Goal: Information Seeking & Learning: Learn about a topic

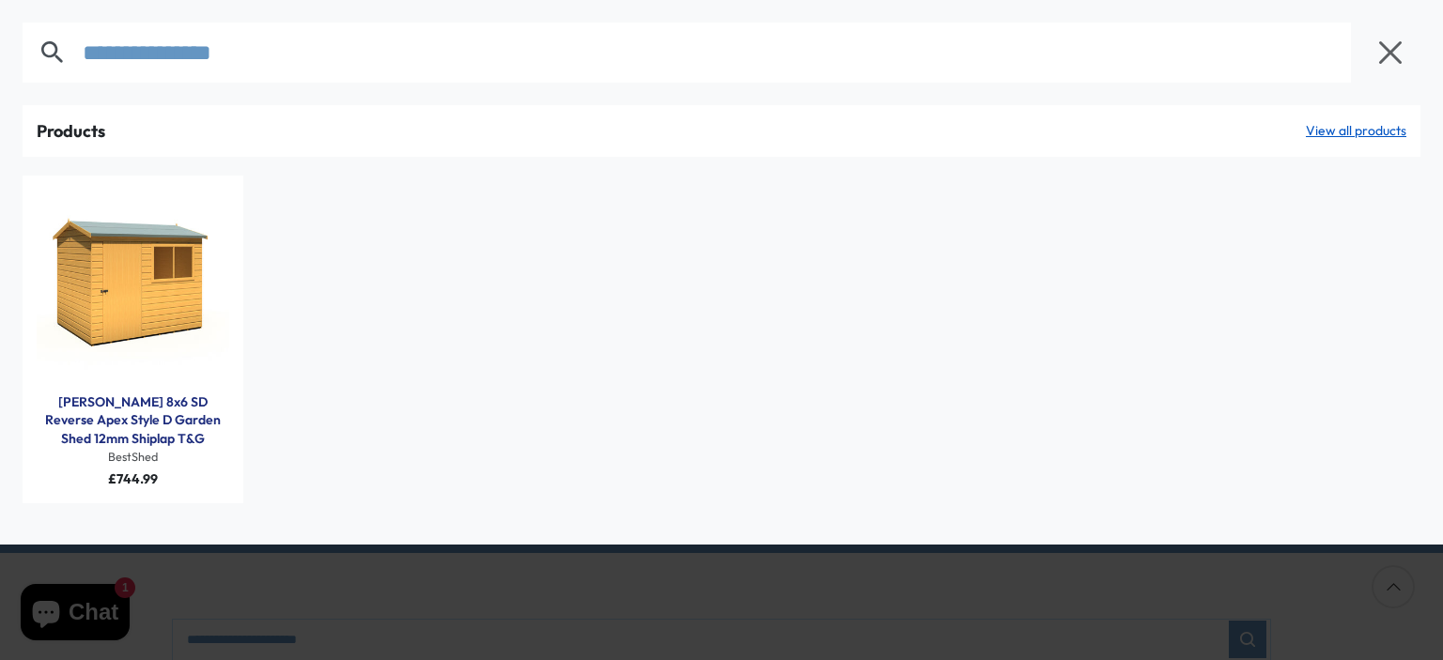
click at [150, 415] on link "[PERSON_NAME] 8x6 SD Reverse Apex Style D Garden Shed 12mm Shiplap T&G" at bounding box center [133, 421] width 193 height 55
drag, startPoint x: 318, startPoint y: 54, endPoint x: 78, endPoint y: 86, distance: 242.7
click at [78, 86] on div "**********" at bounding box center [721, 52] width 1443 height 105
paste input "text"
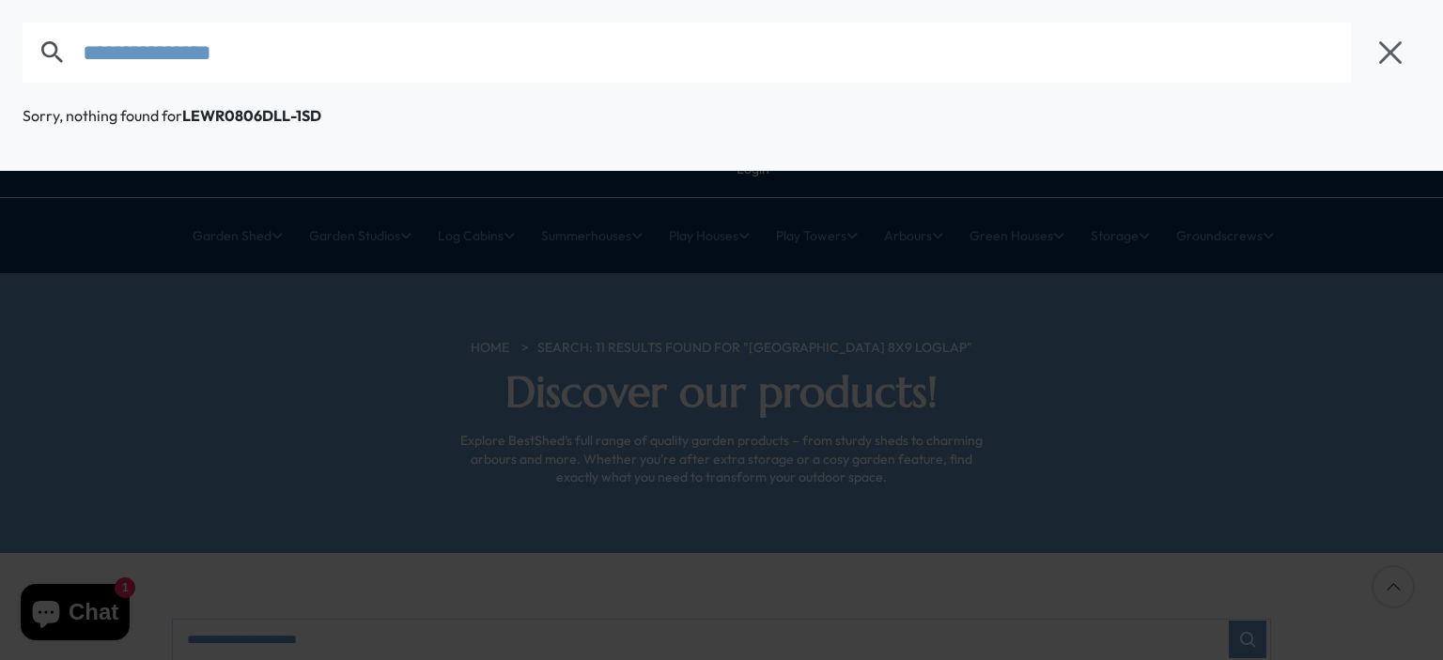
drag, startPoint x: 322, startPoint y: 61, endPoint x: 69, endPoint y: 93, distance: 255.6
click at [68, 90] on div "**********" at bounding box center [721, 52] width 1443 height 105
paste input "text"
drag, startPoint x: 388, startPoint y: 67, endPoint x: 53, endPoint y: 74, distance: 335.4
click at [53, 74] on form "**********" at bounding box center [692, 53] width 1338 height 60
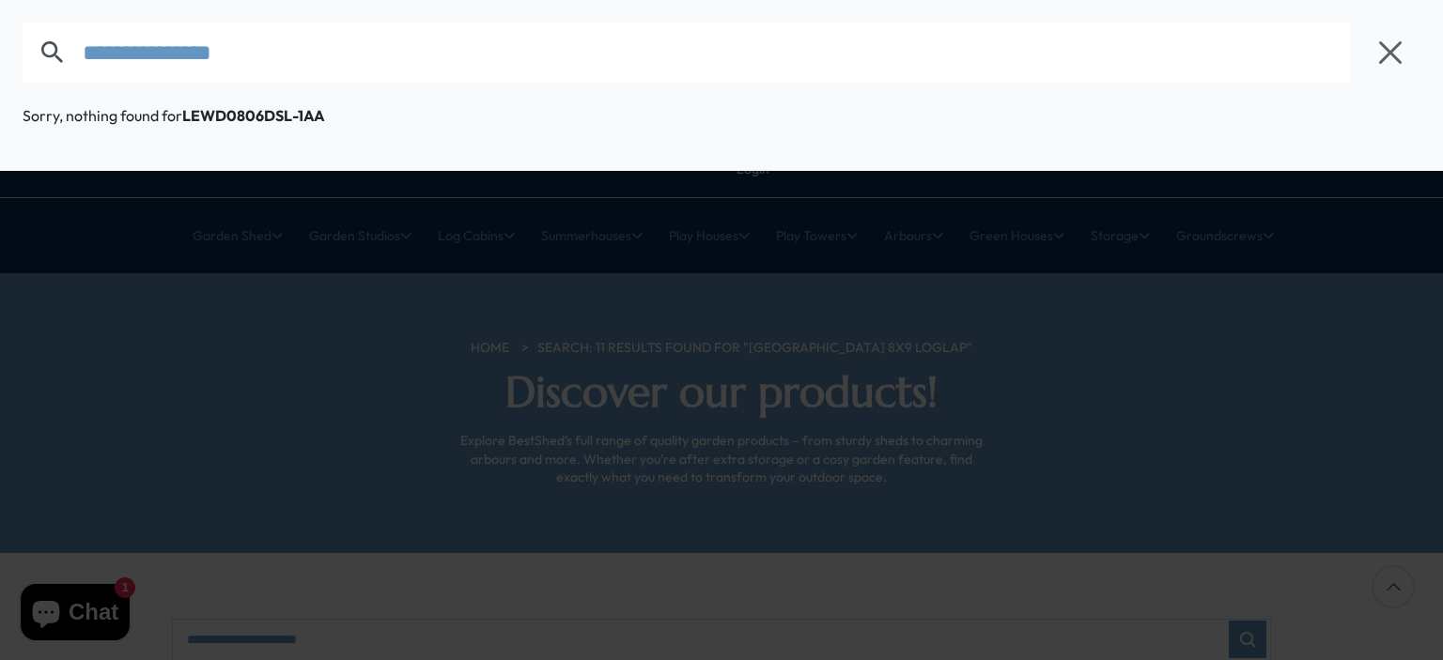
paste input "text"
drag, startPoint x: 311, startPoint y: 52, endPoint x: 114, endPoint y: 81, distance: 199.4
click at [66, 79] on form "**********" at bounding box center [692, 53] width 1338 height 60
paste input "text"
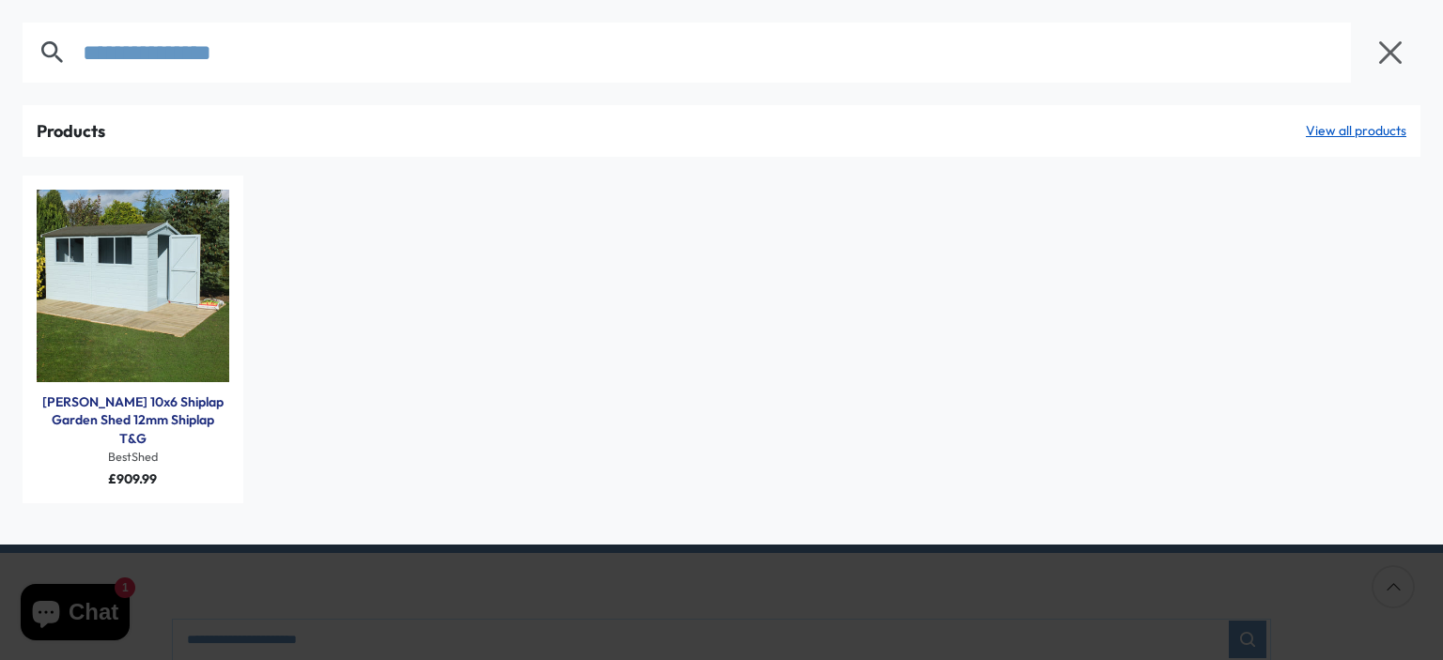
click at [146, 412] on link "Lewis 10x6 Shiplap Garden Shed 12mm Shiplap T&G" at bounding box center [133, 421] width 193 height 55
drag, startPoint x: 353, startPoint y: 63, endPoint x: 114, endPoint y: 70, distance: 239.6
click at [14, 67] on div "**********" at bounding box center [721, 52] width 1443 height 105
paste input "text"
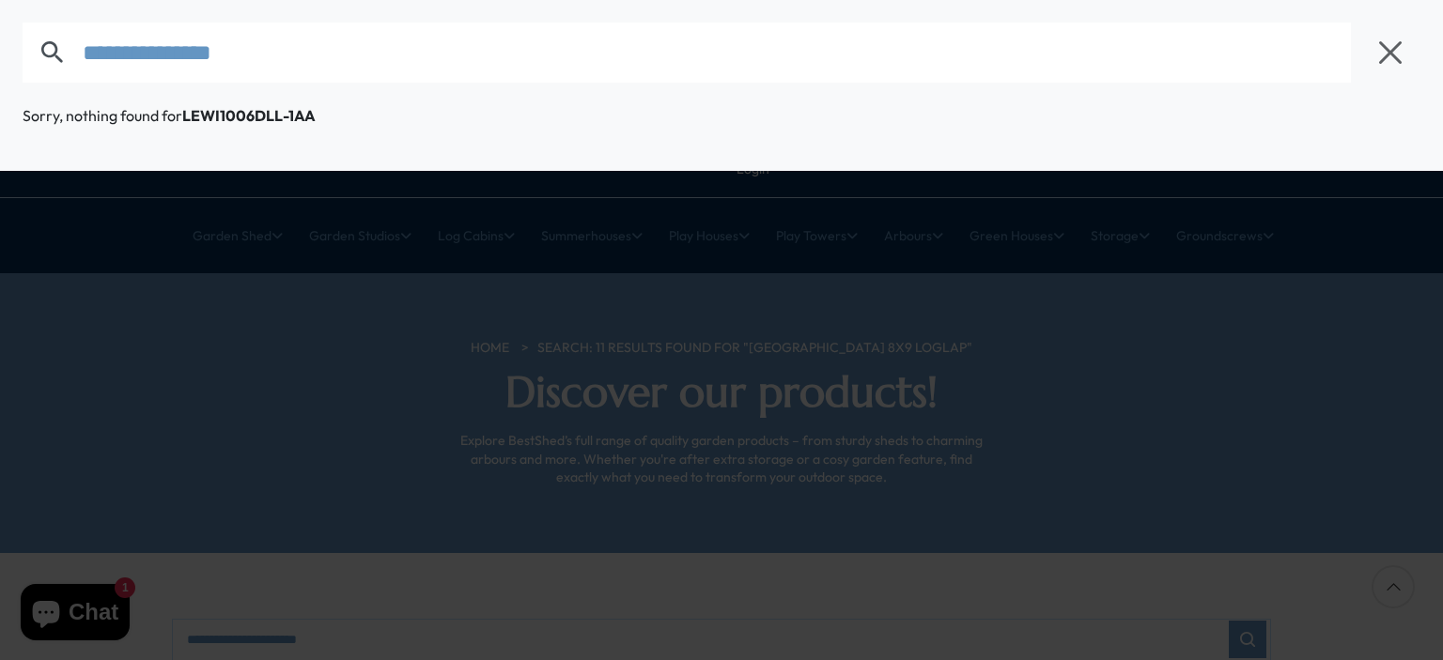
drag, startPoint x: 252, startPoint y: 54, endPoint x: 61, endPoint y: 64, distance: 190.9
click at [61, 64] on form "**********" at bounding box center [692, 53] width 1338 height 60
paste input "text"
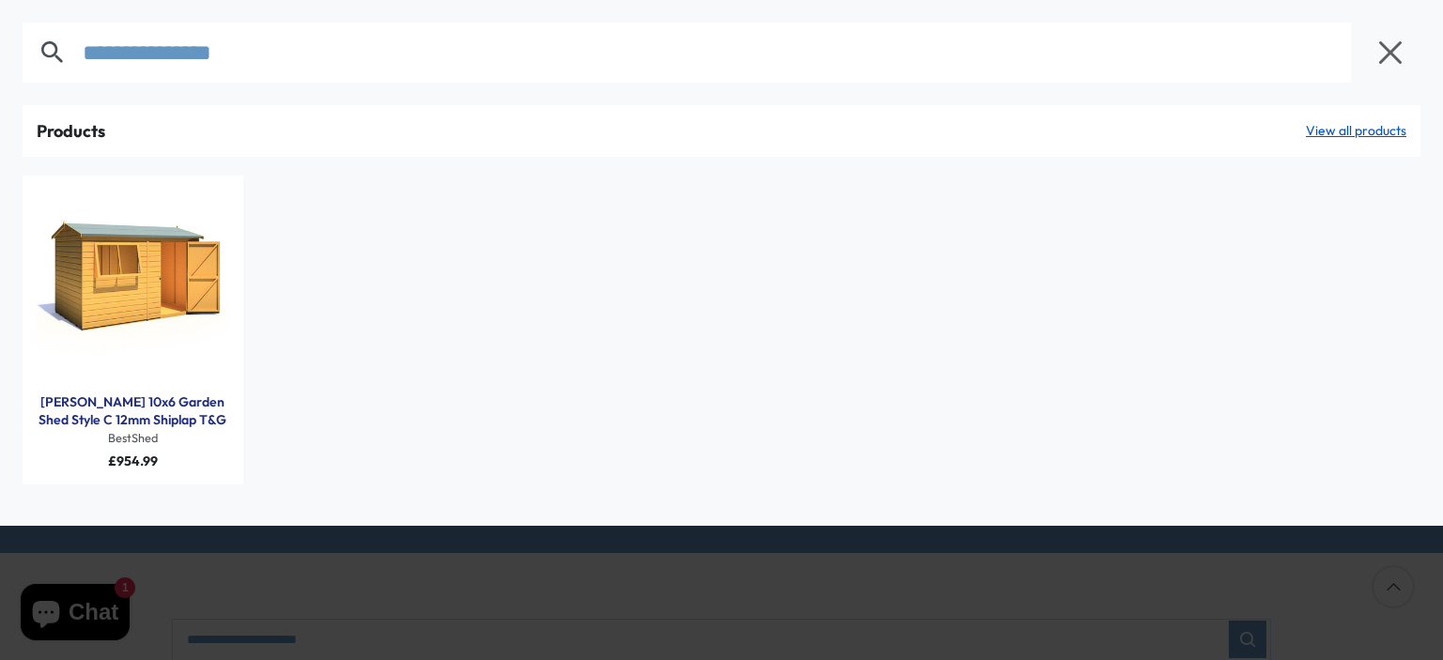
click at [139, 414] on link "Lewis 10x6 Garden Shed Style C 12mm Shiplap T&G" at bounding box center [133, 412] width 193 height 37
drag, startPoint x: 323, startPoint y: 67, endPoint x: 32, endPoint y: 77, distance: 291.4
click at [29, 77] on form "**********" at bounding box center [692, 53] width 1338 height 60
paste input "text"
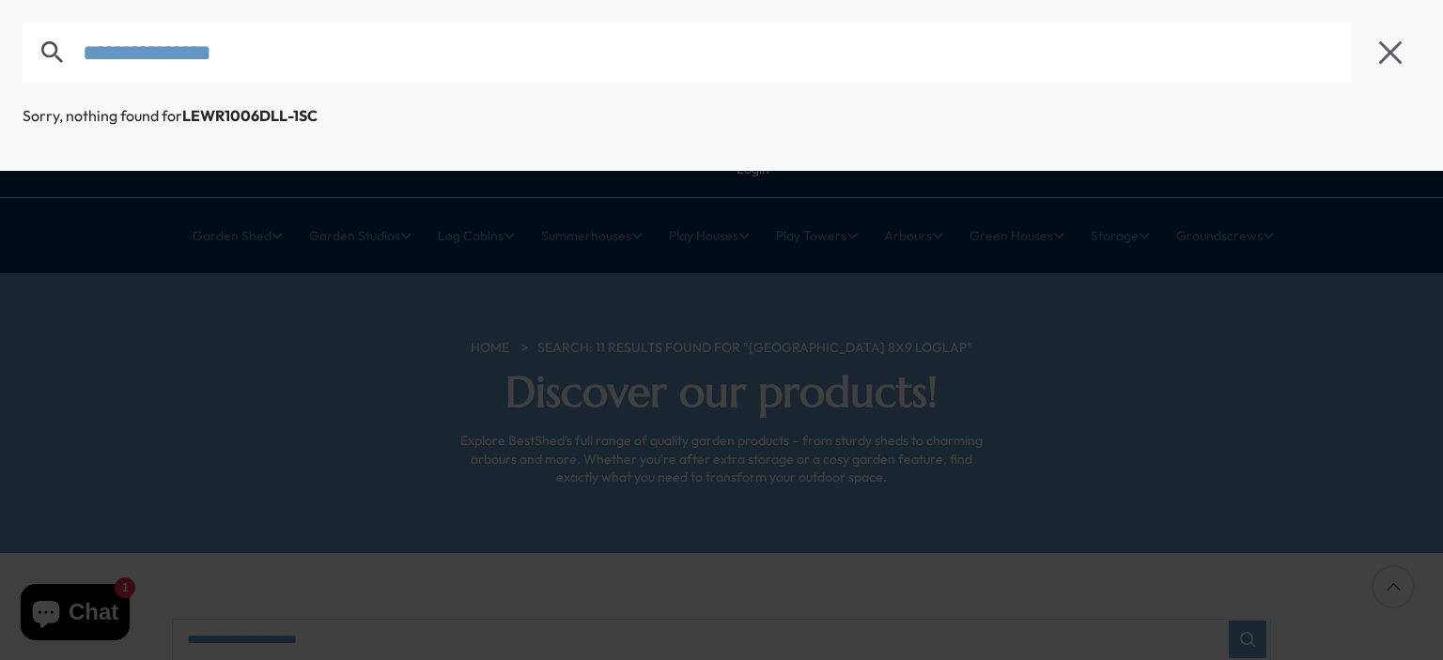
drag, startPoint x: 293, startPoint y: 51, endPoint x: 73, endPoint y: 63, distance: 220.1
click at [73, 63] on form "**********" at bounding box center [692, 53] width 1338 height 60
paste input "text"
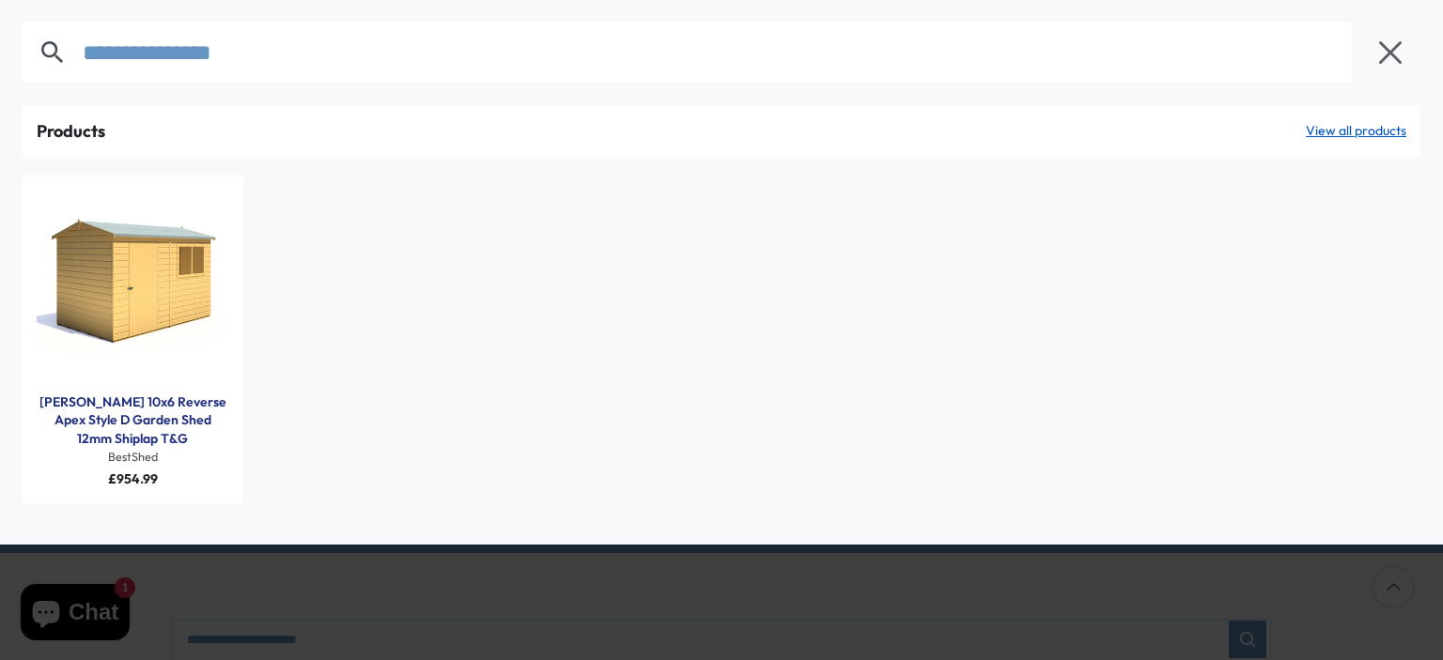
click at [163, 424] on link "Lewis 10x6 Reverse Apex Style D Garden Shed 12mm Shiplap T&G" at bounding box center [133, 421] width 193 height 55
drag, startPoint x: 348, startPoint y: 54, endPoint x: 67, endPoint y: 88, distance: 283.0
click at [64, 87] on div "**********" at bounding box center [721, 52] width 1443 height 105
paste input "text"
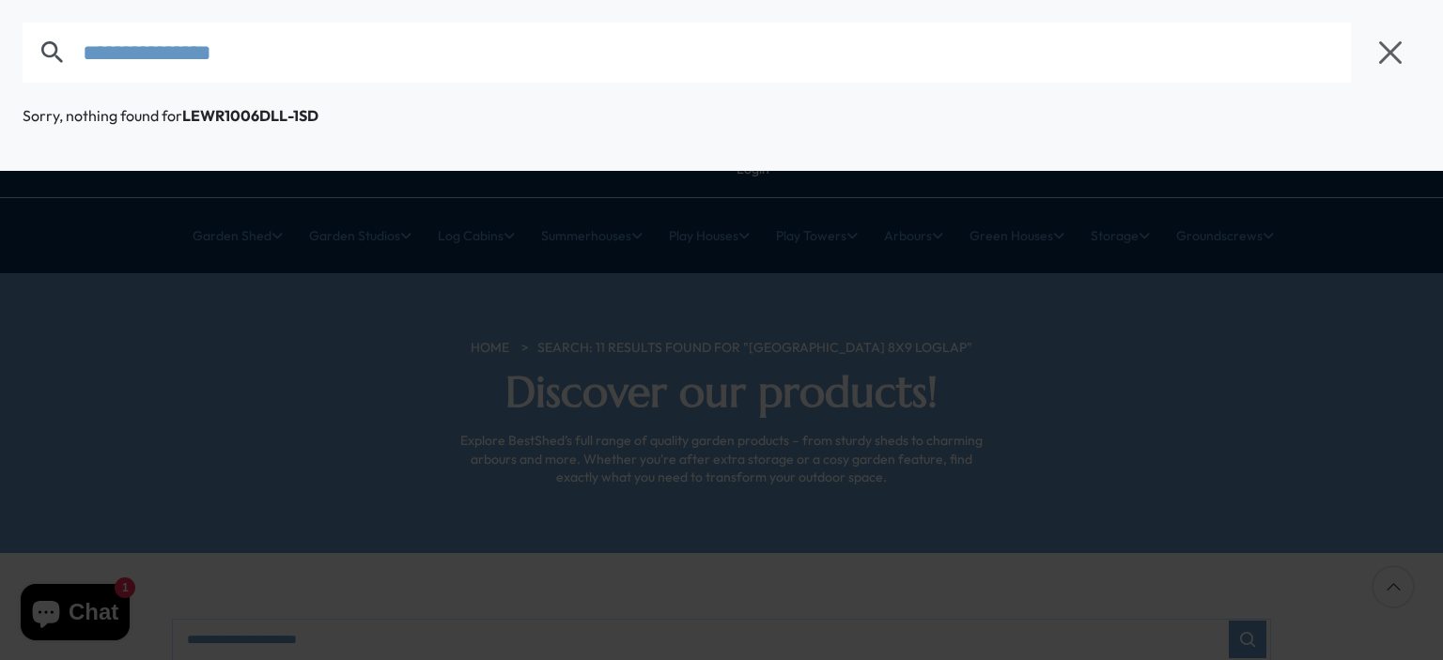
drag, startPoint x: 308, startPoint y: 50, endPoint x: 85, endPoint y: 50, distance: 222.6
click at [57, 50] on form "**********" at bounding box center [692, 53] width 1338 height 60
paste input "text"
type input "**********"
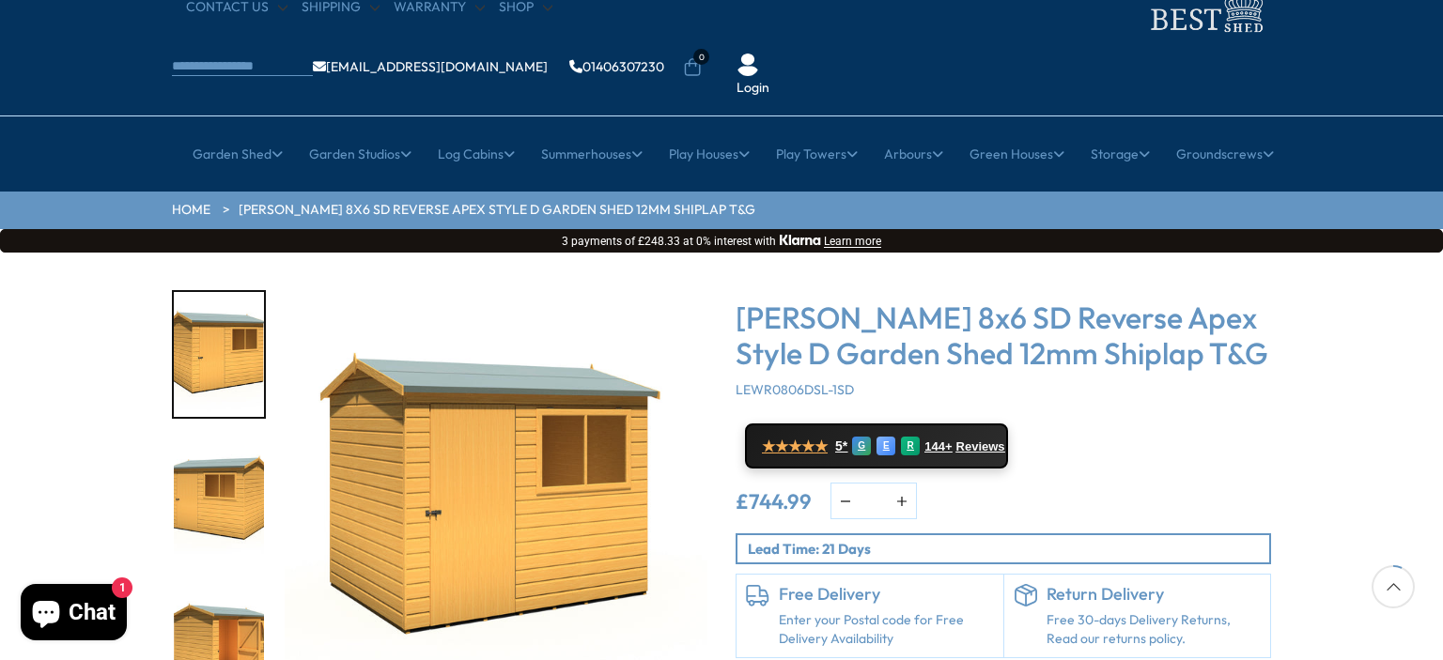
scroll to position [282, 0]
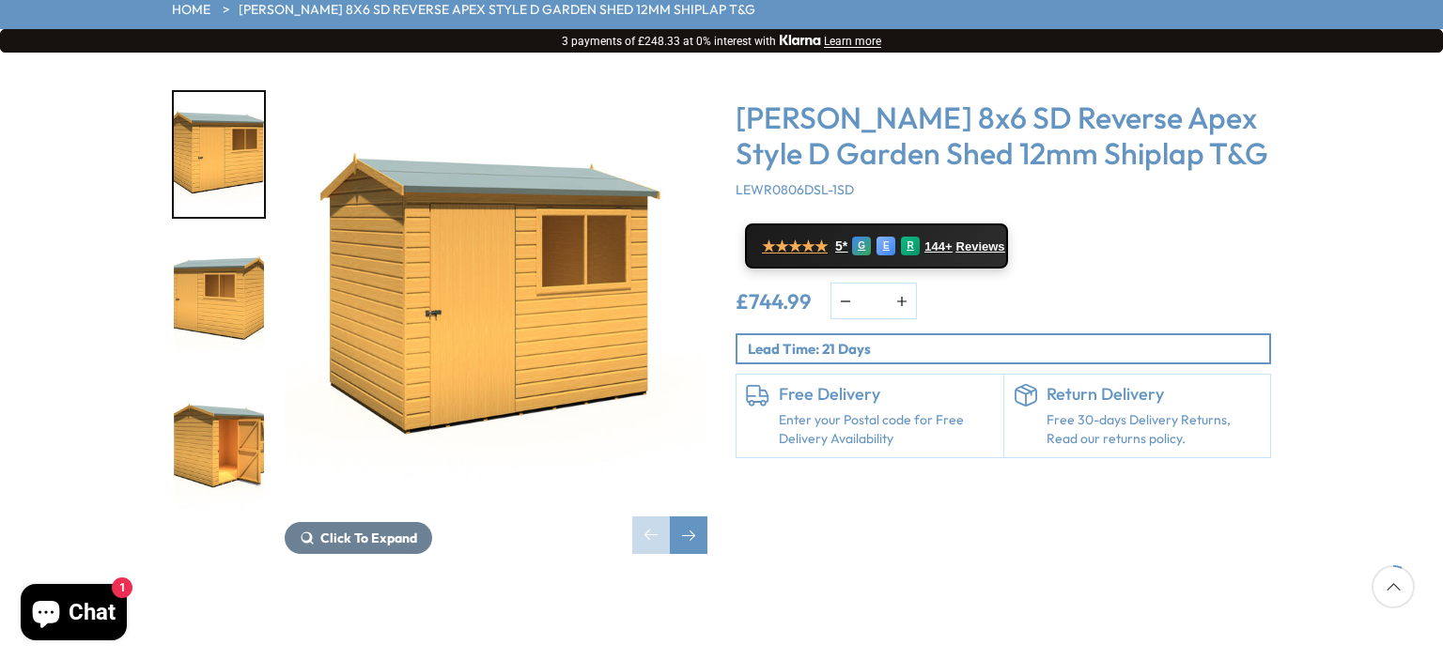
click at [216, 390] on img "3 / 11" at bounding box center [219, 448] width 90 height 125
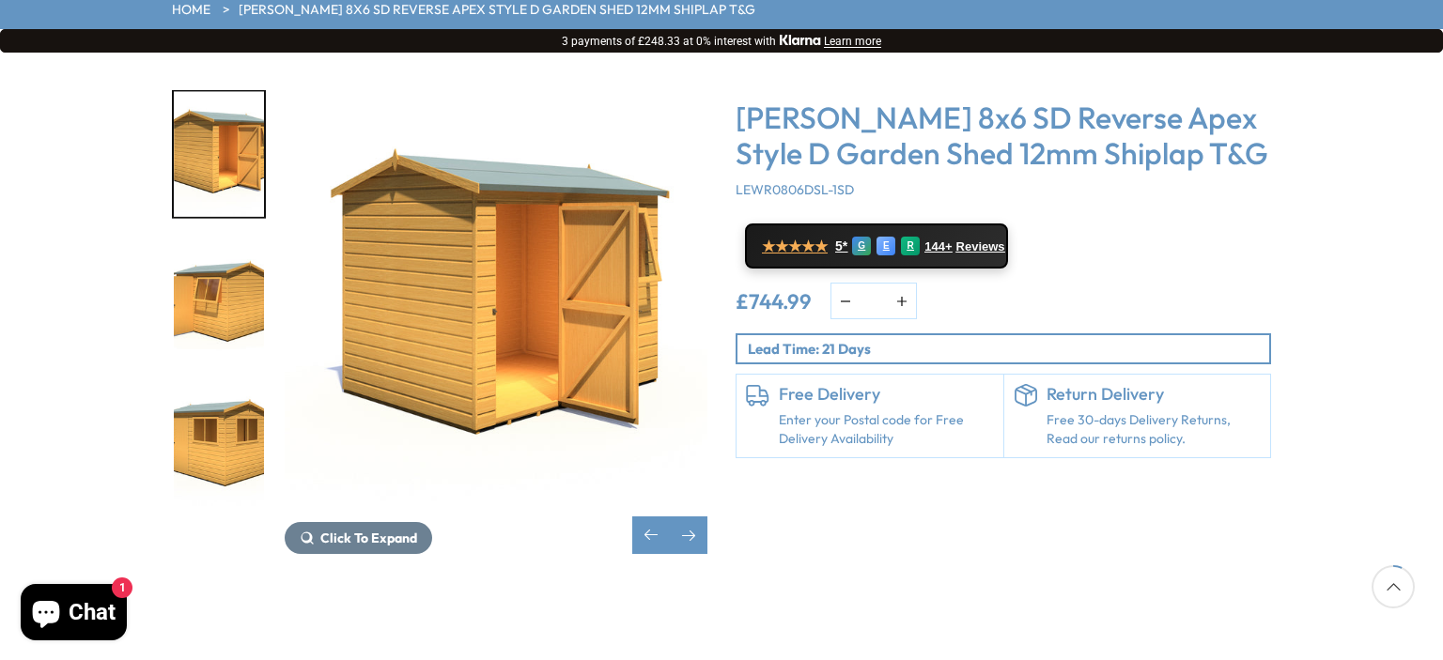
click at [218, 390] on img "5 / 11" at bounding box center [219, 448] width 90 height 125
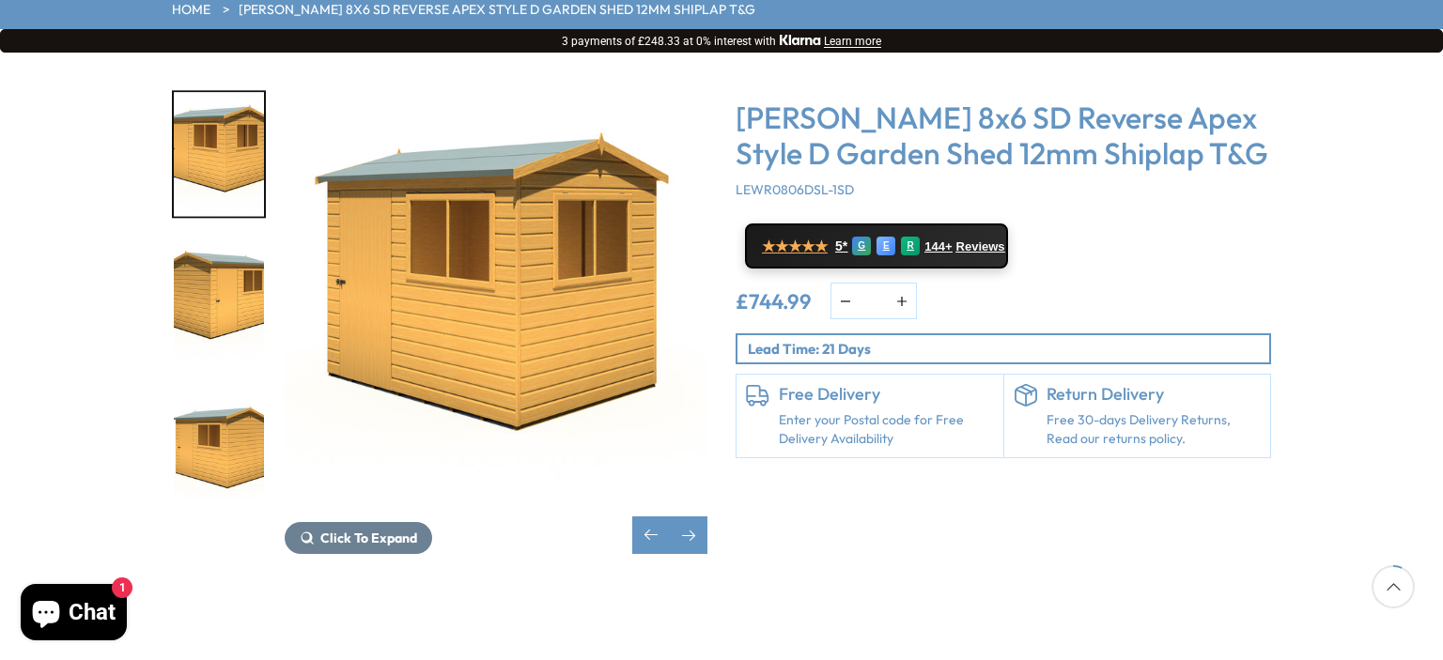
click at [218, 390] on img "7 / 11" at bounding box center [219, 448] width 90 height 125
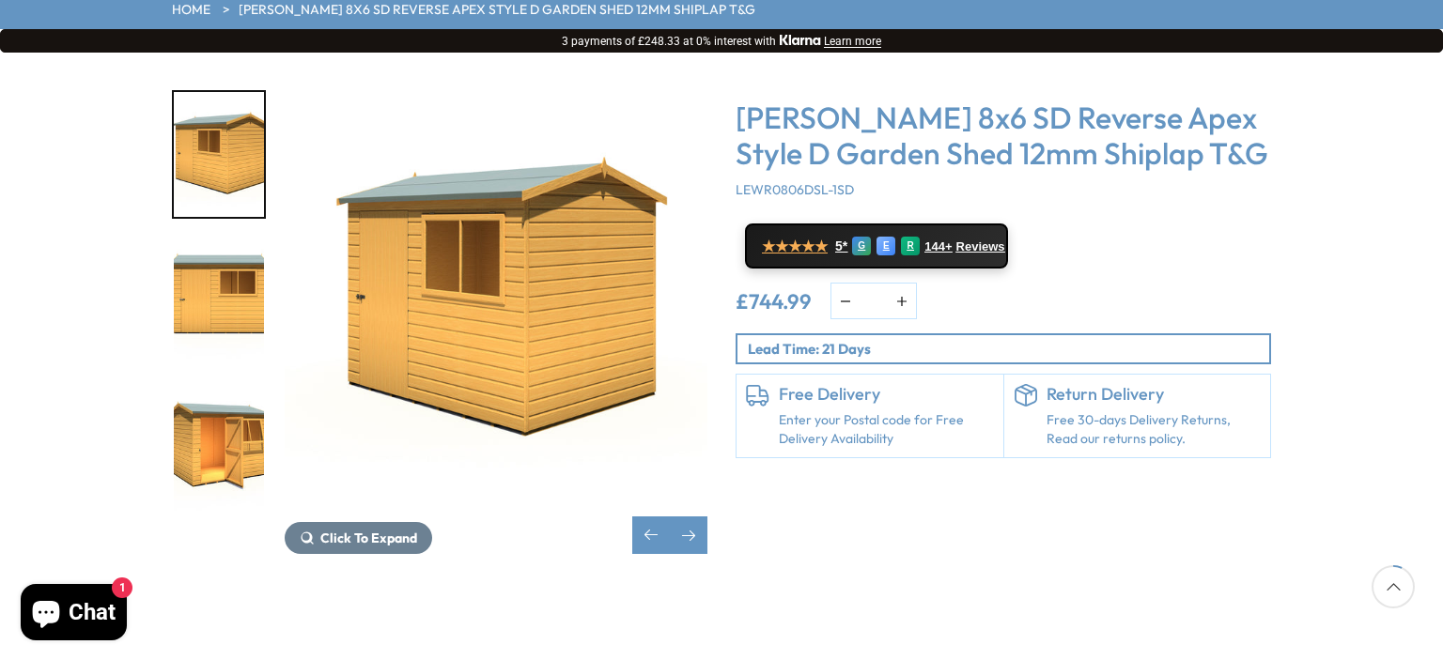
click at [219, 390] on img "9 / 11" at bounding box center [219, 448] width 90 height 125
click at [225, 386] on img "9 / 11" at bounding box center [219, 448] width 90 height 125
click at [236, 386] on img "9 / 11" at bounding box center [219, 448] width 90 height 125
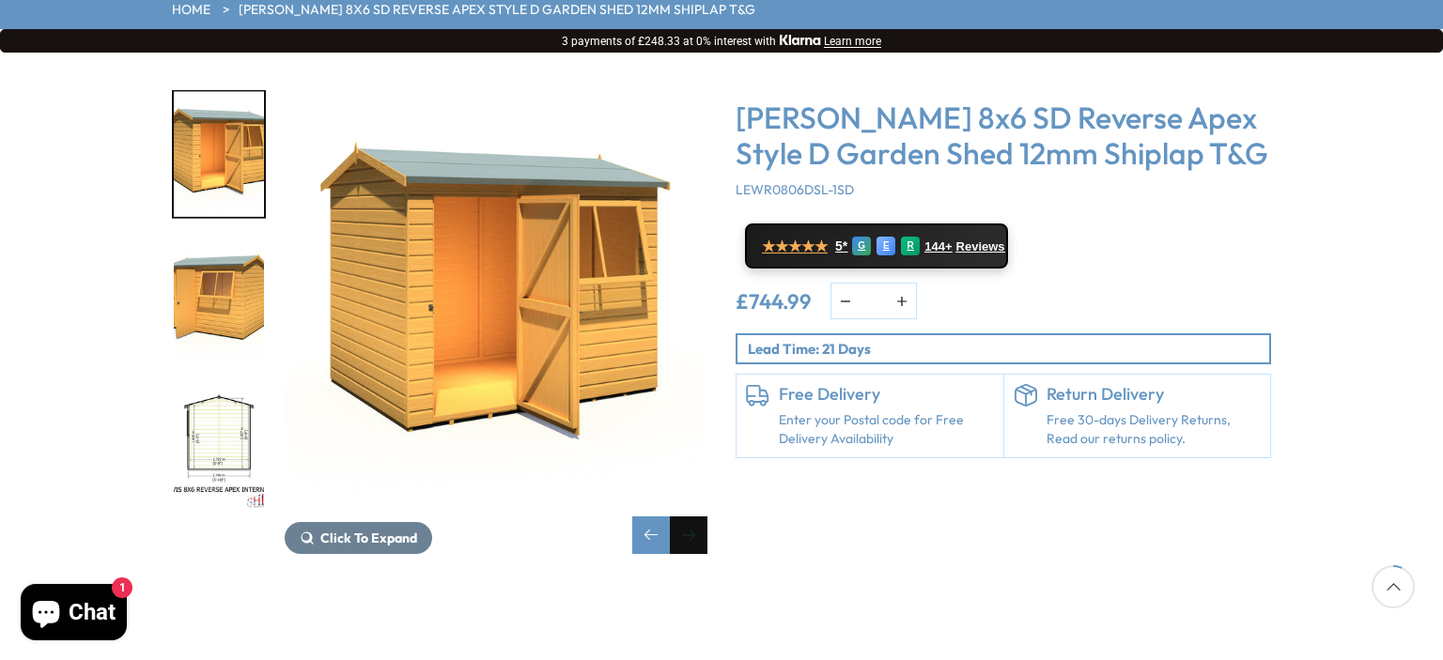
click at [695, 517] on div "Next slide" at bounding box center [689, 536] width 38 height 38
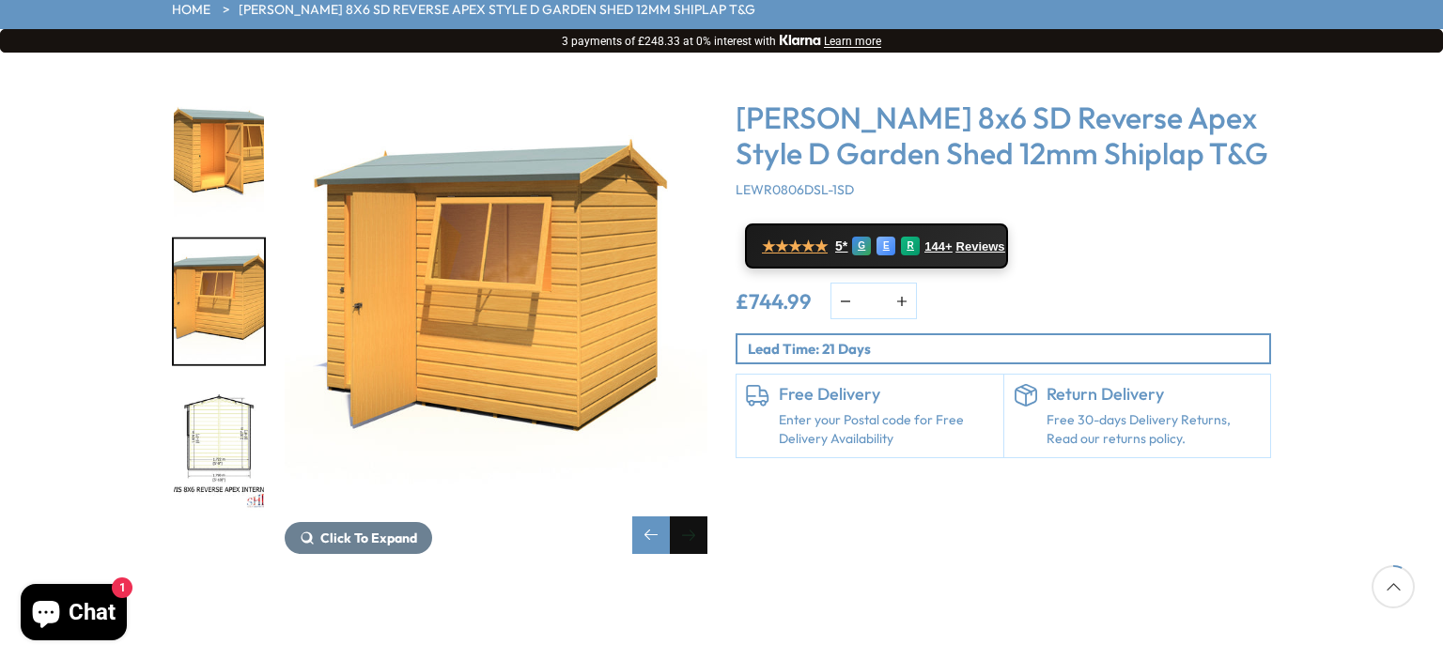
click at [695, 517] on div "Next slide" at bounding box center [689, 536] width 38 height 38
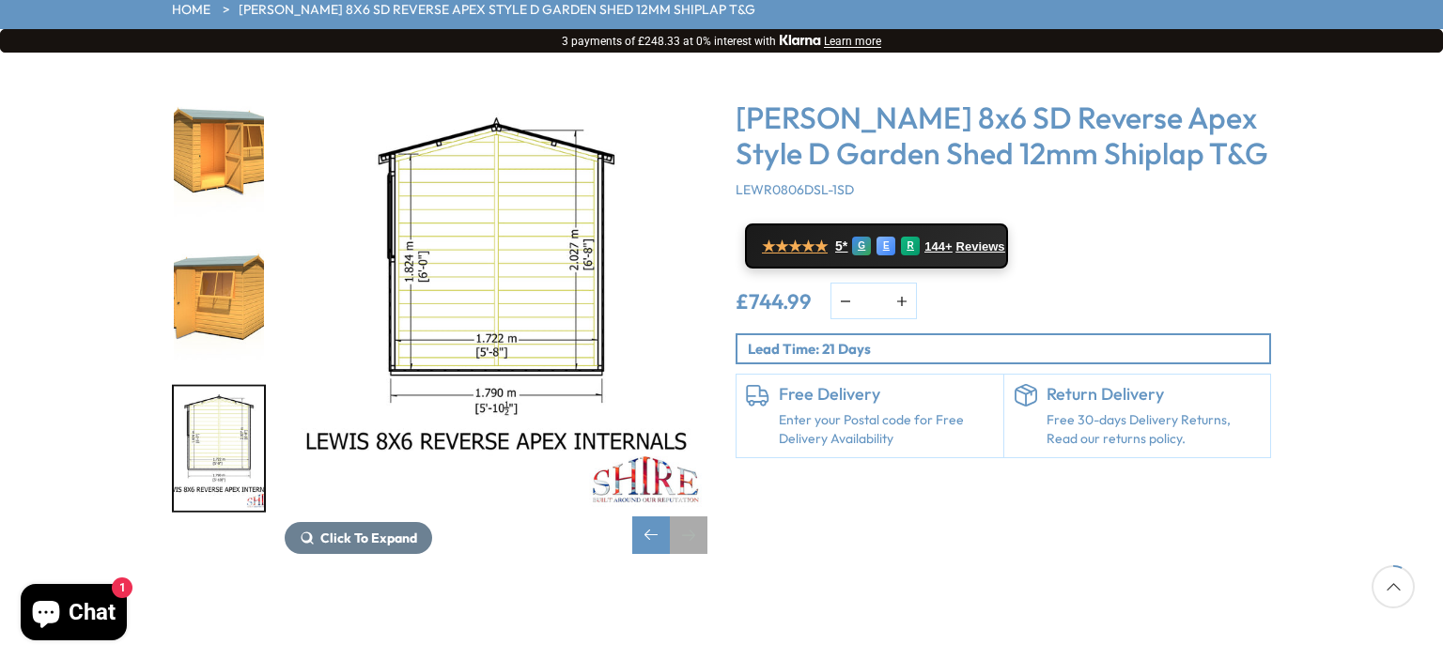
click at [695, 517] on div "Next slide" at bounding box center [689, 536] width 38 height 38
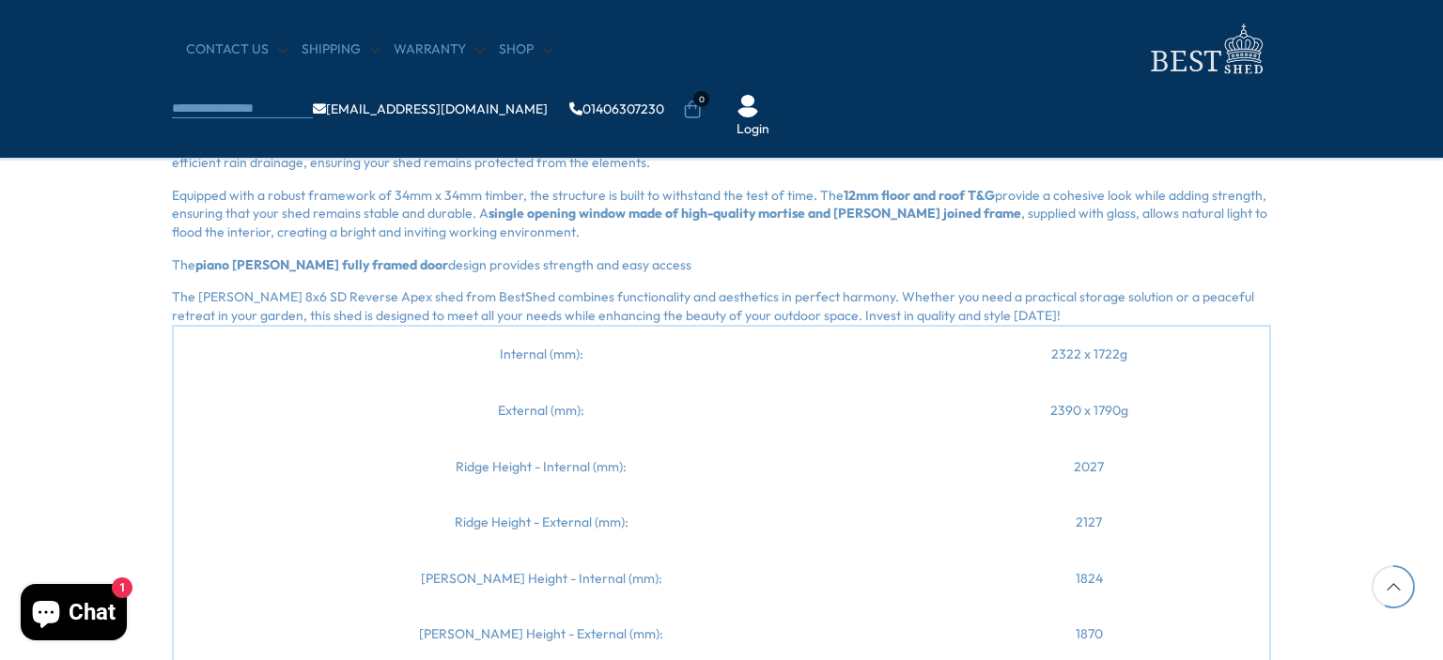
scroll to position [2066, 0]
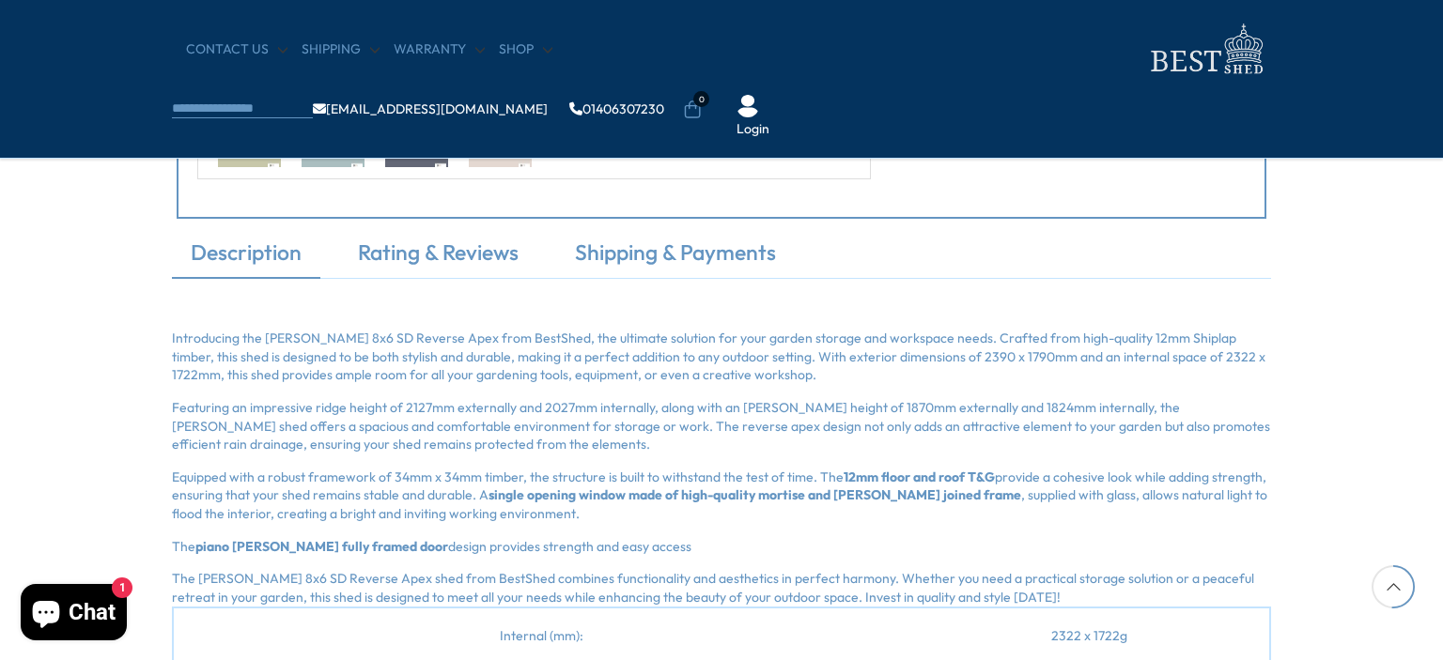
click at [184, 334] on p "Introducing the [PERSON_NAME] 8x6 SD Reverse Apex from BestShed, the ultimate s…" at bounding box center [721, 357] width 1099 height 55
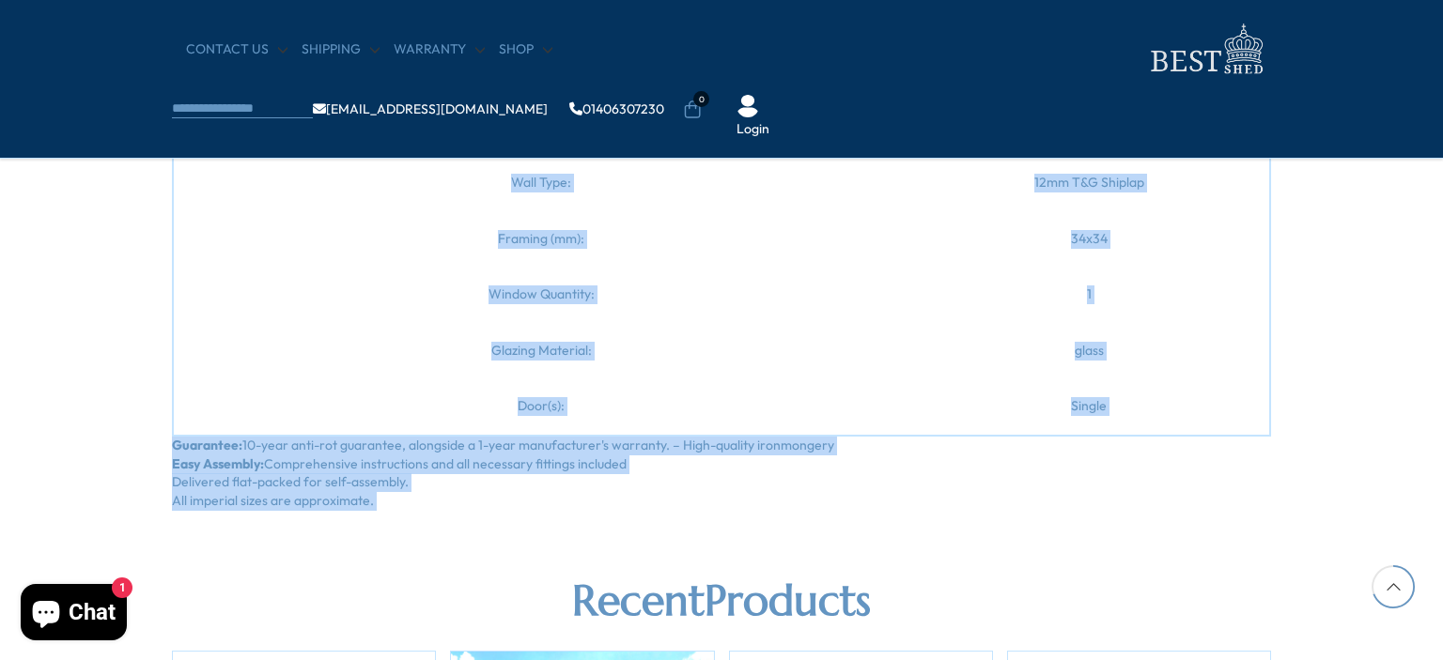
scroll to position [3006, 0]
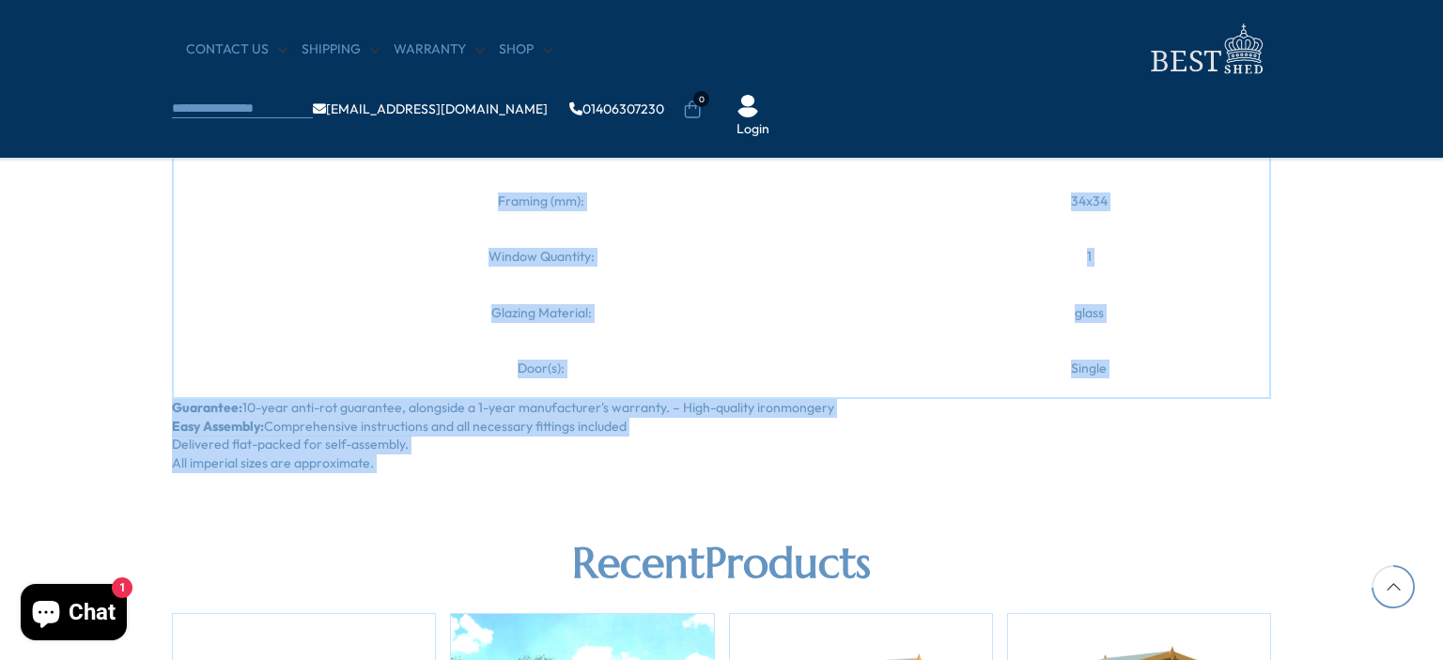
drag, startPoint x: 184, startPoint y: 334, endPoint x: 472, endPoint y: 458, distance: 313.9
copy section "Introducing the [PERSON_NAME] 8x6 SD Reverse Apex from BestShed, the ultimate s…"
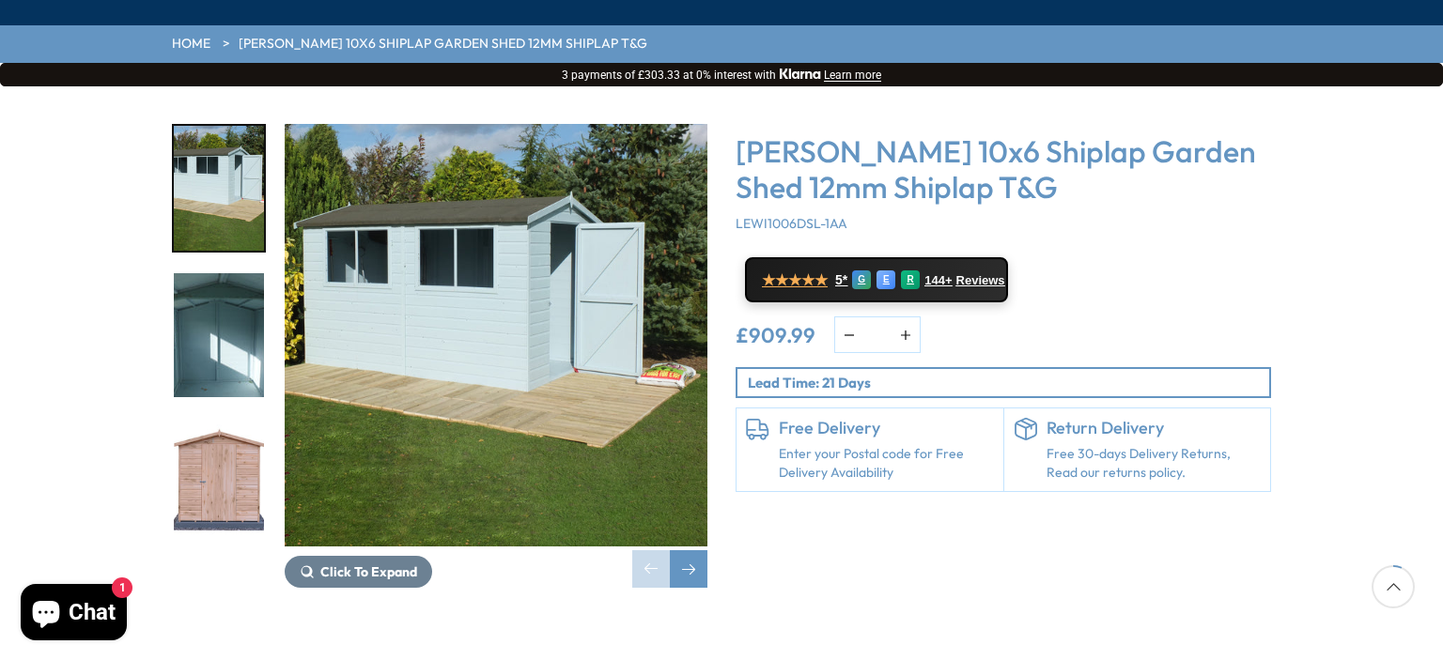
scroll to position [282, 0]
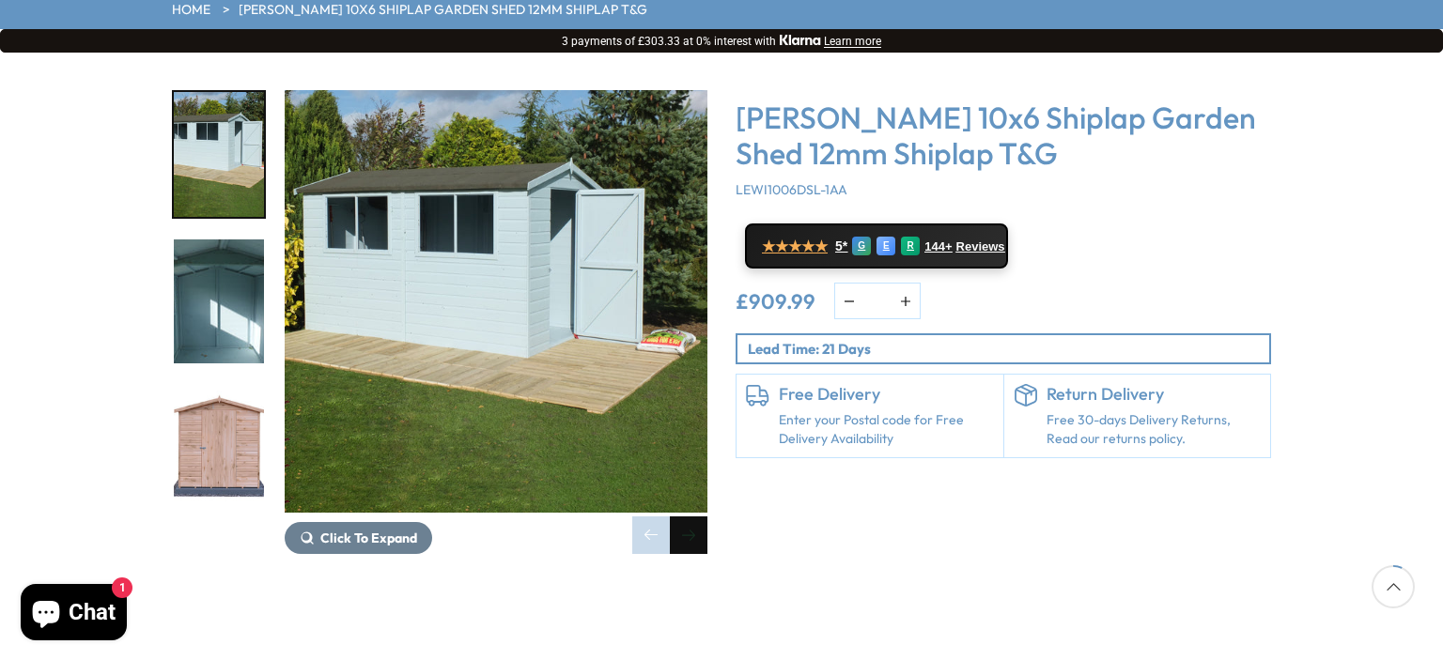
click at [690, 517] on div "Next slide" at bounding box center [689, 536] width 38 height 38
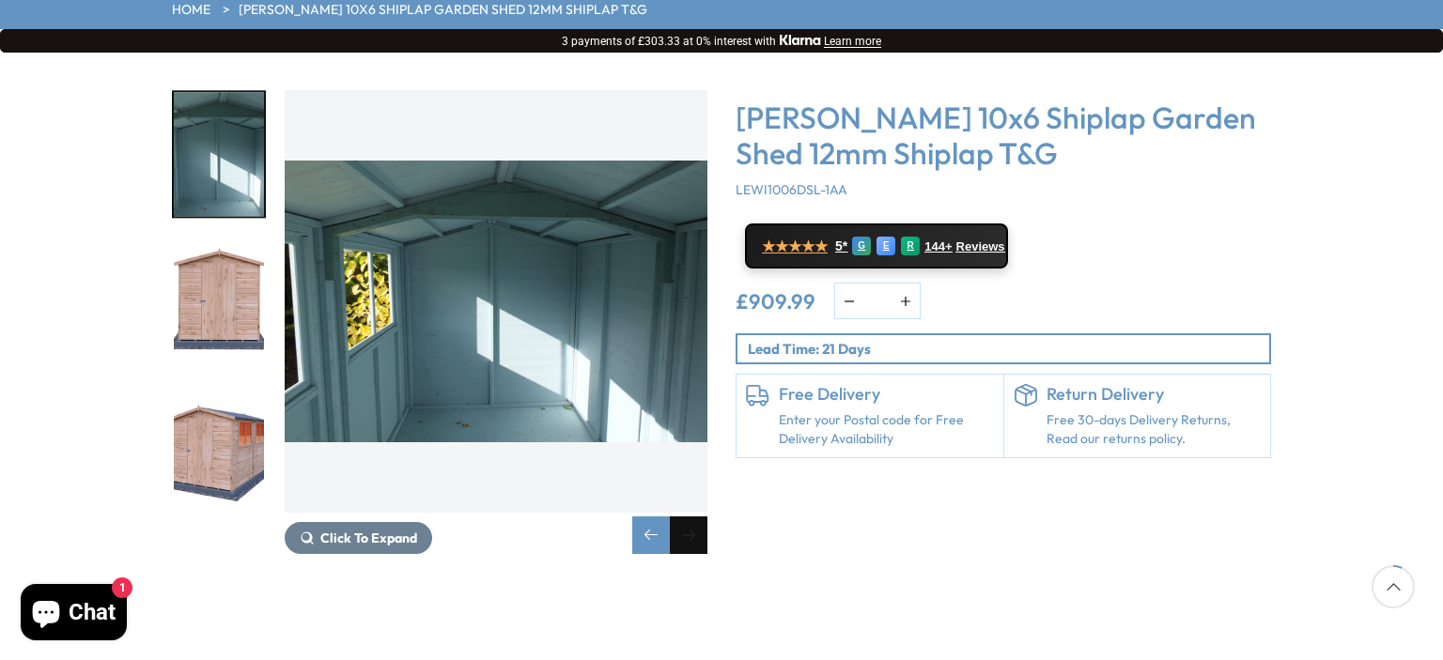
click at [690, 517] on div "Next slide" at bounding box center [689, 536] width 38 height 38
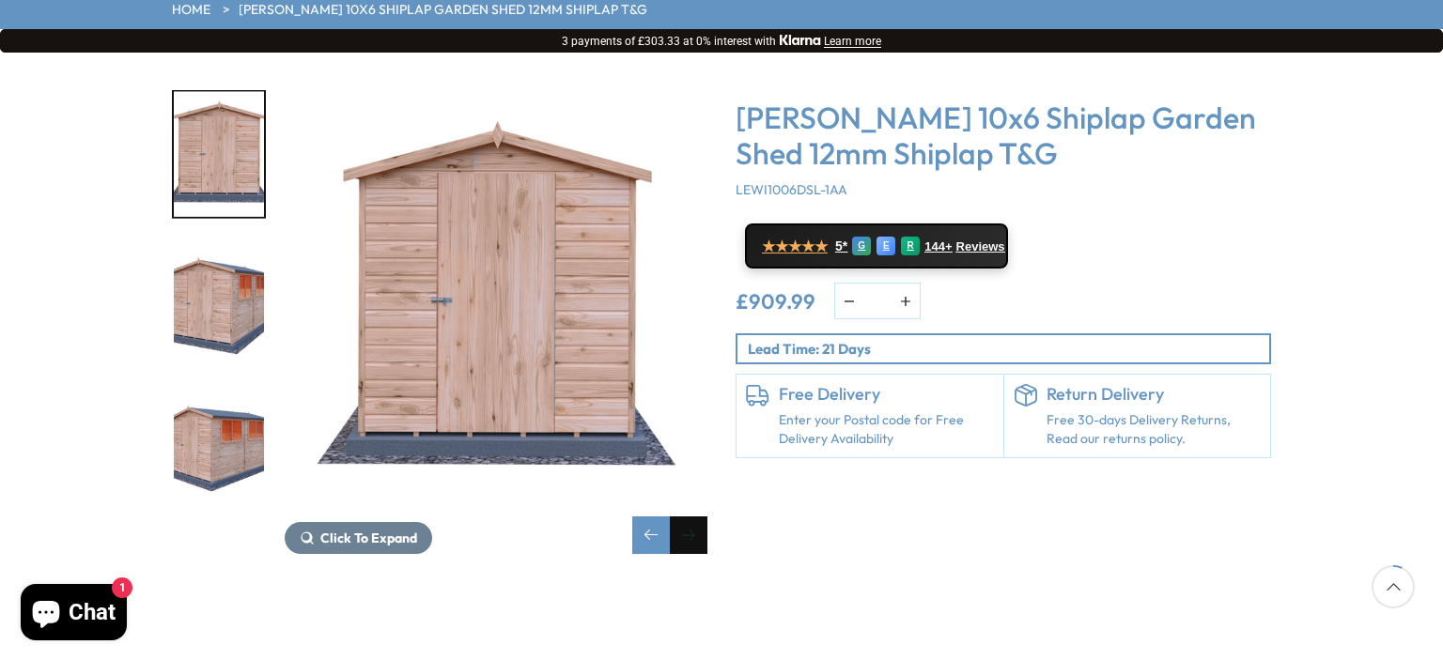
click at [689, 517] on div "Next slide" at bounding box center [689, 536] width 38 height 38
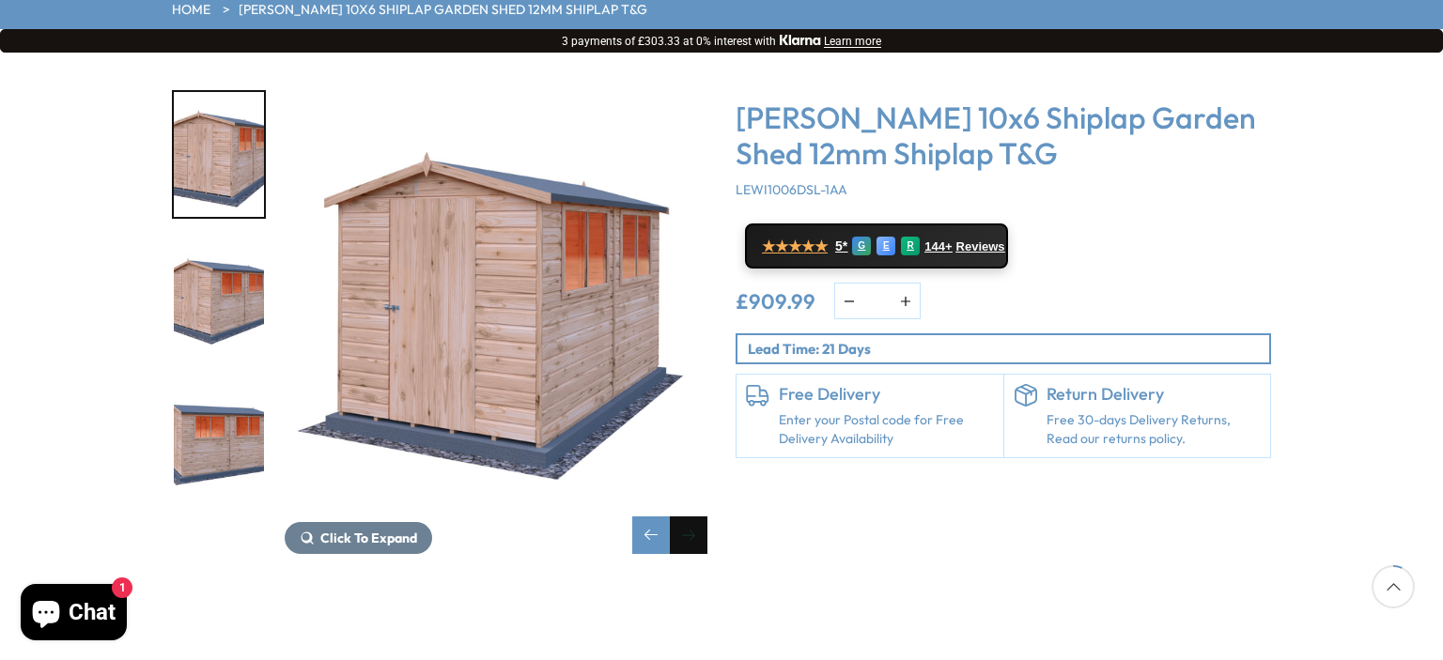
click at [687, 517] on div "Next slide" at bounding box center [689, 536] width 38 height 38
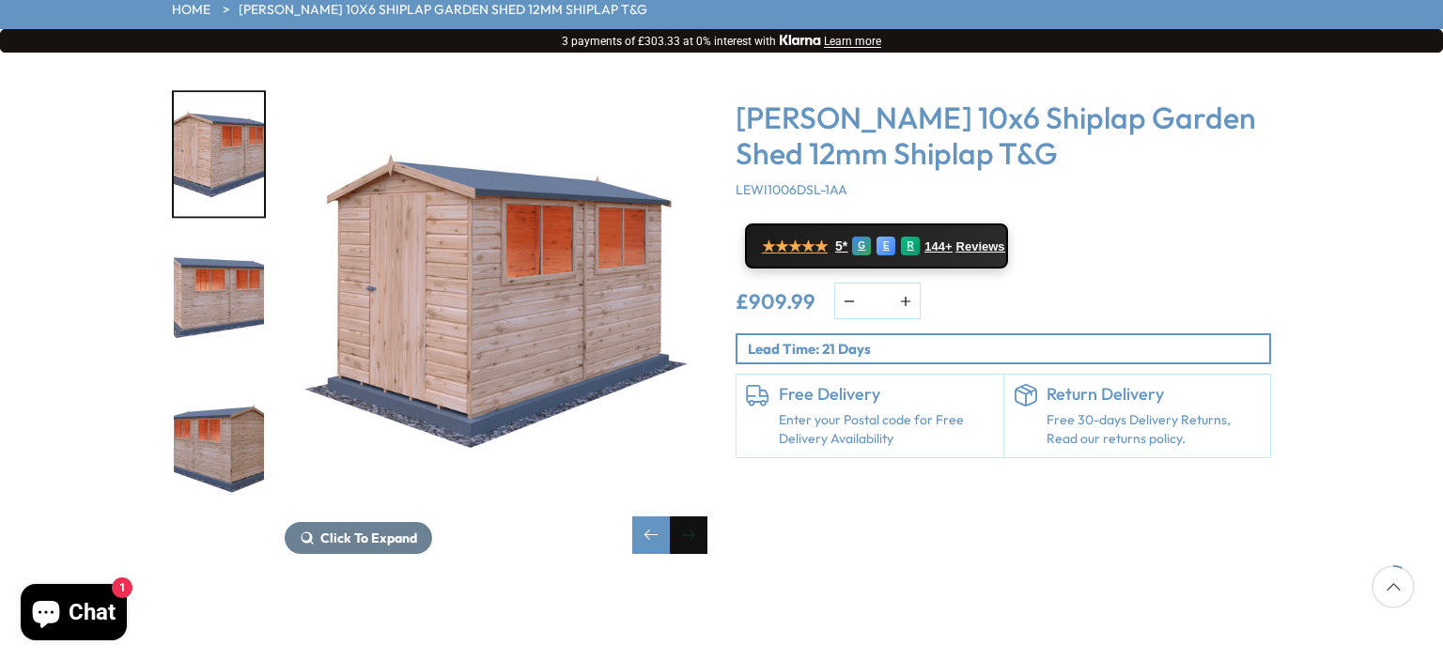
click at [687, 517] on div "Next slide" at bounding box center [689, 536] width 38 height 38
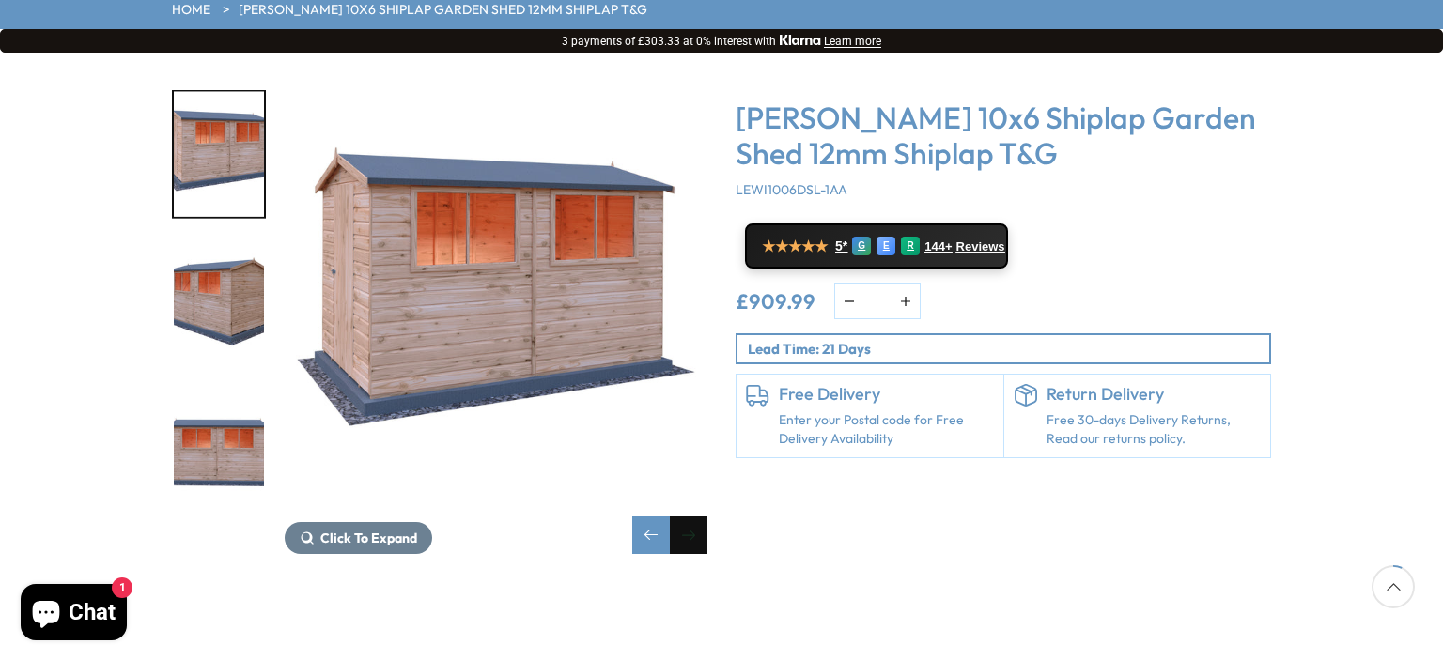
click at [687, 517] on div "Next slide" at bounding box center [689, 536] width 38 height 38
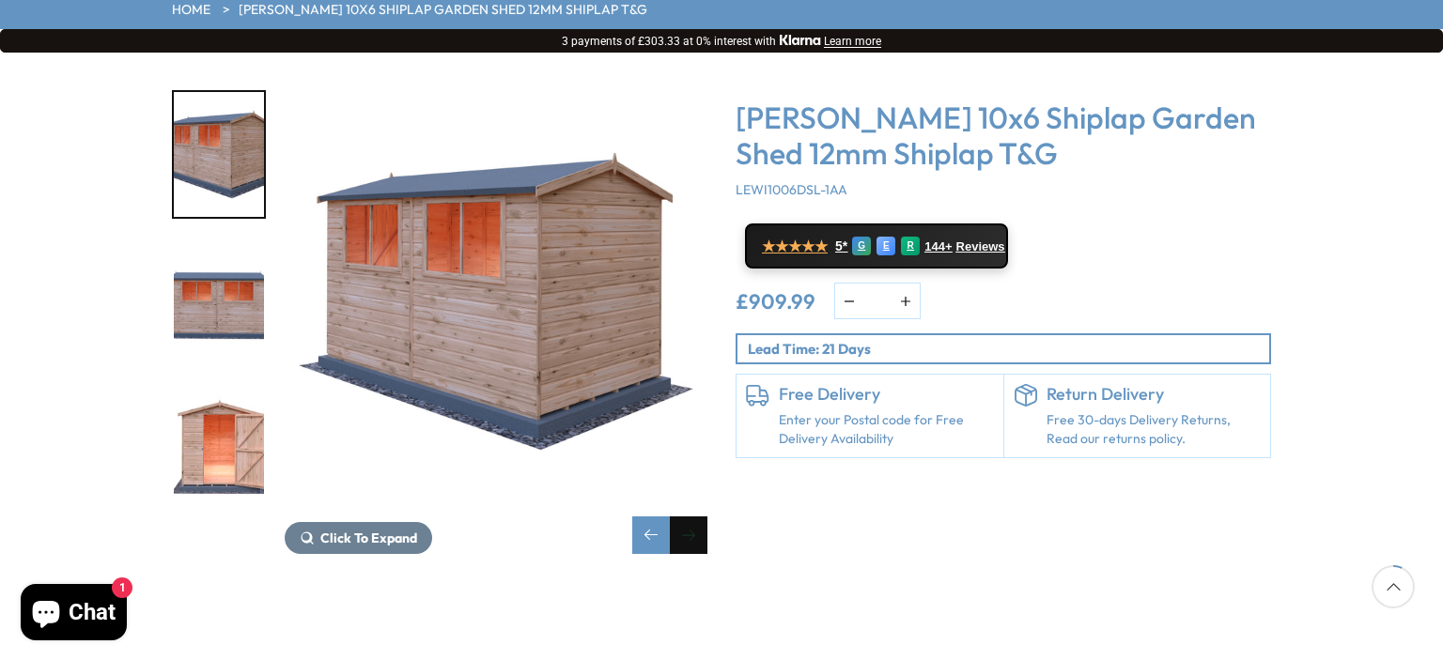
click at [686, 517] on div "Next slide" at bounding box center [689, 536] width 38 height 38
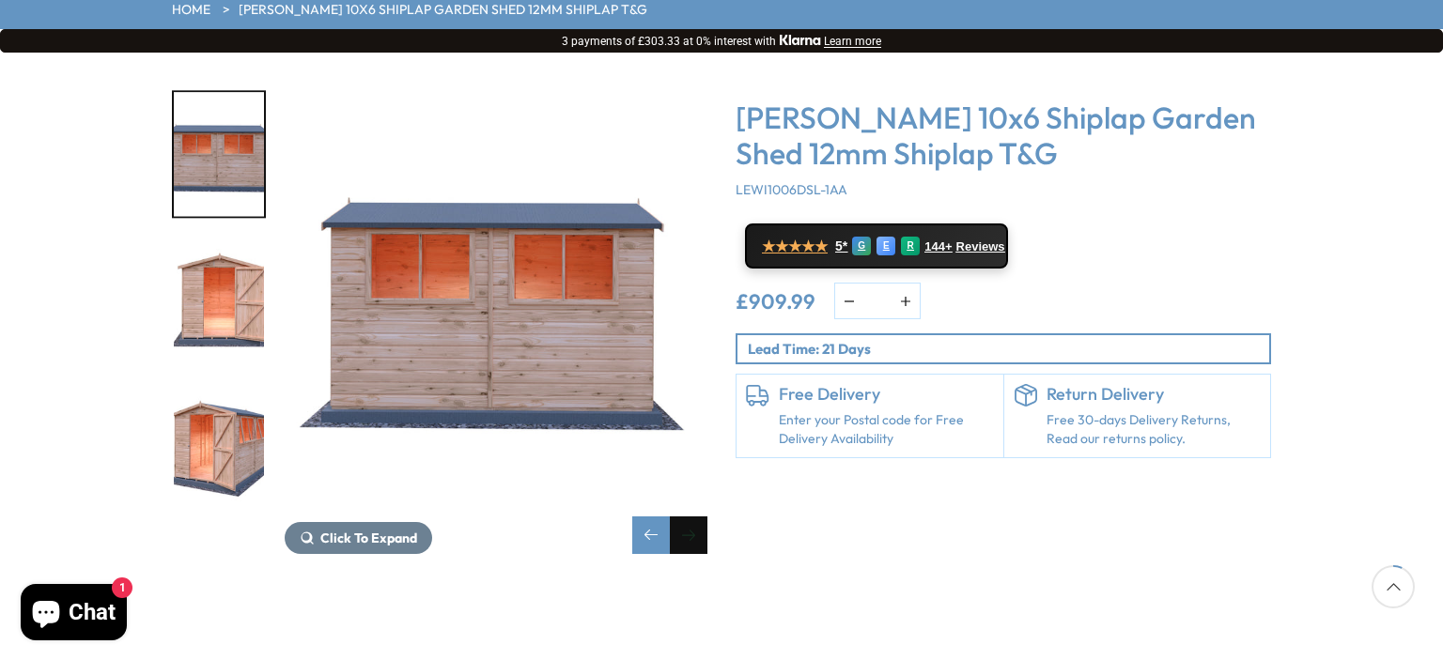
click at [686, 517] on div "Next slide" at bounding box center [689, 536] width 38 height 38
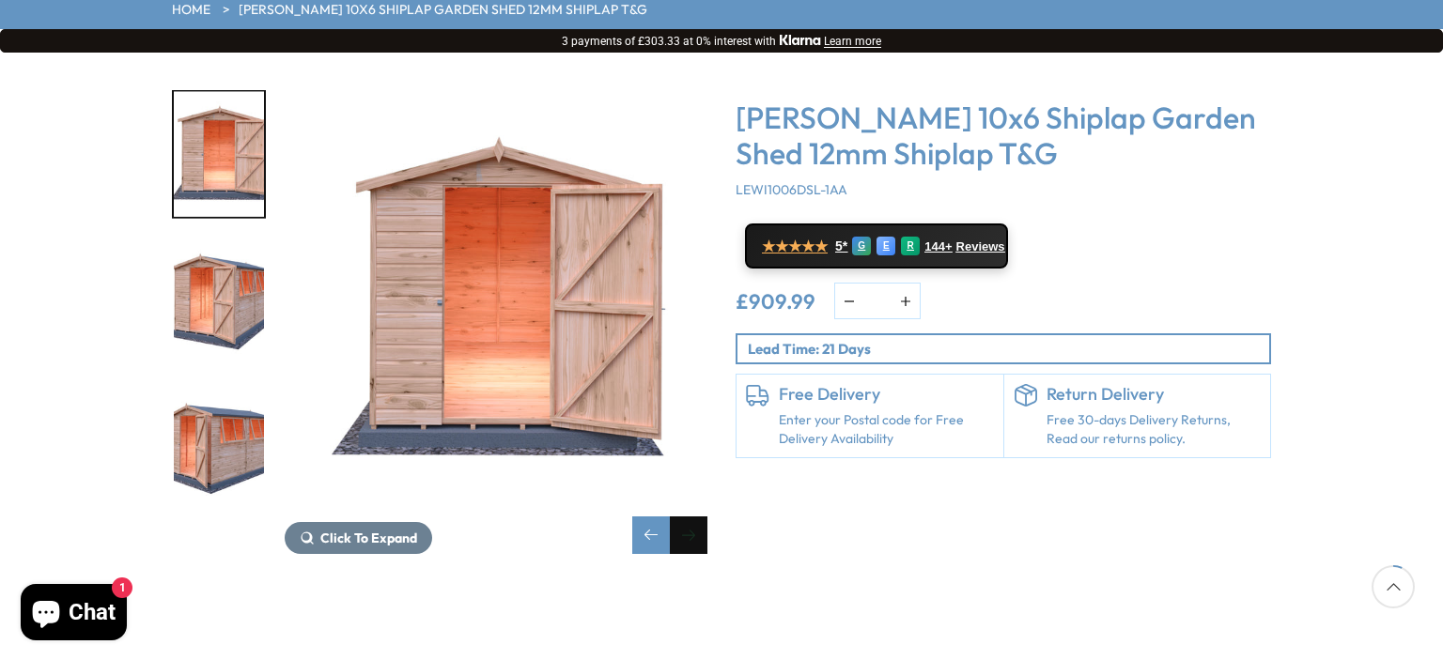
click at [684, 517] on div "Next slide" at bounding box center [689, 536] width 38 height 38
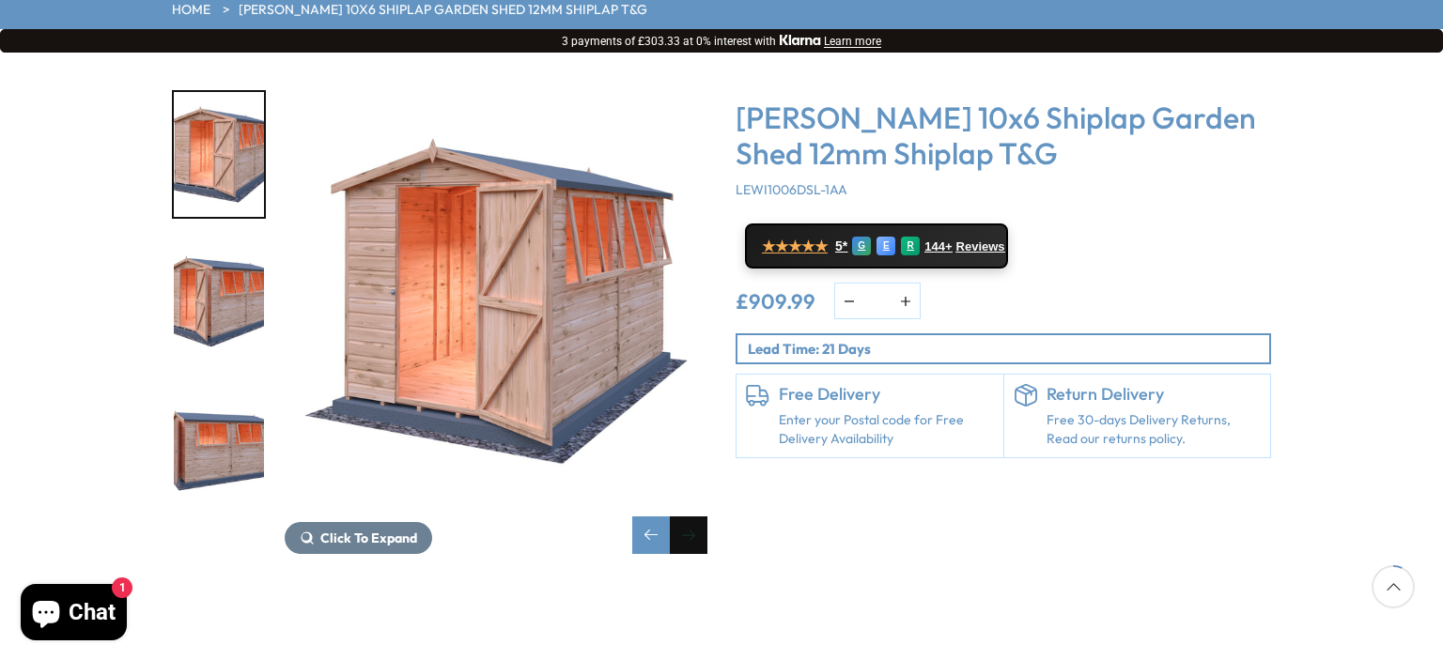
click at [684, 517] on div "Next slide" at bounding box center [689, 536] width 38 height 38
click at [681, 517] on div "Next slide" at bounding box center [689, 536] width 38 height 38
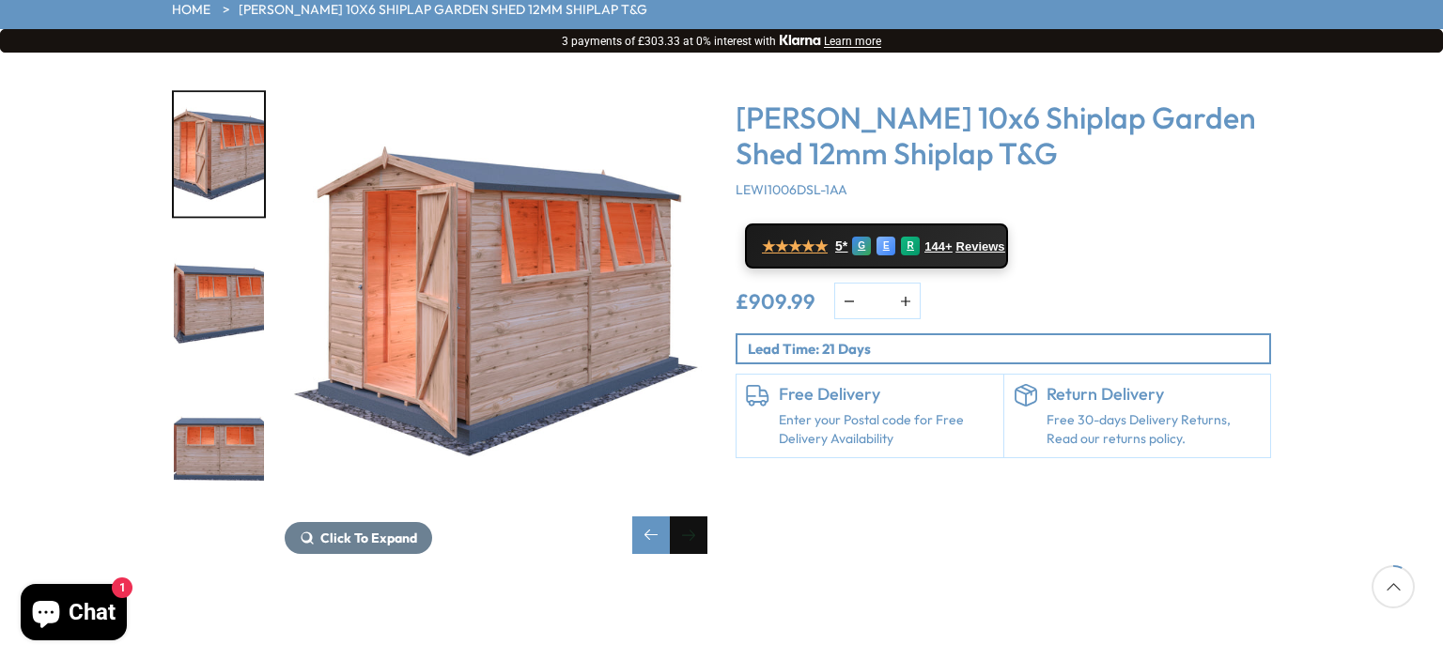
click at [680, 517] on div "Next slide" at bounding box center [689, 536] width 38 height 38
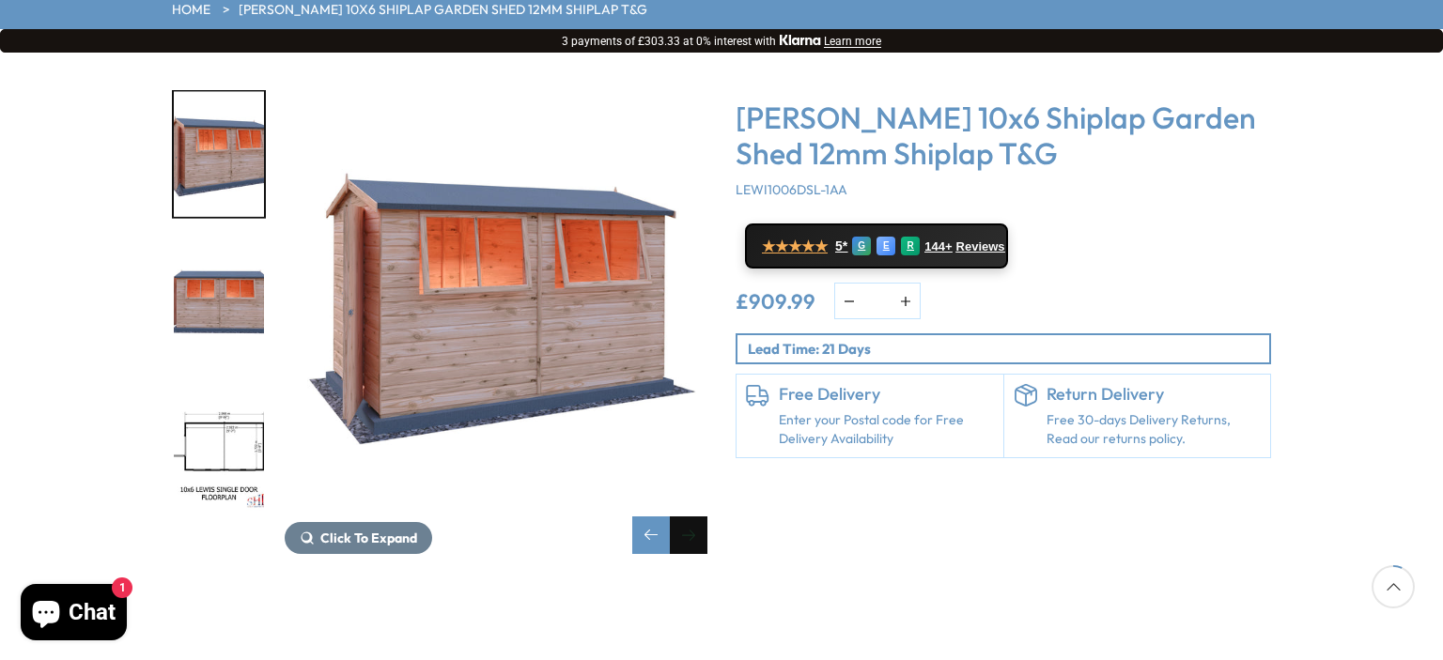
click at [680, 517] on div "Next slide" at bounding box center [689, 536] width 38 height 38
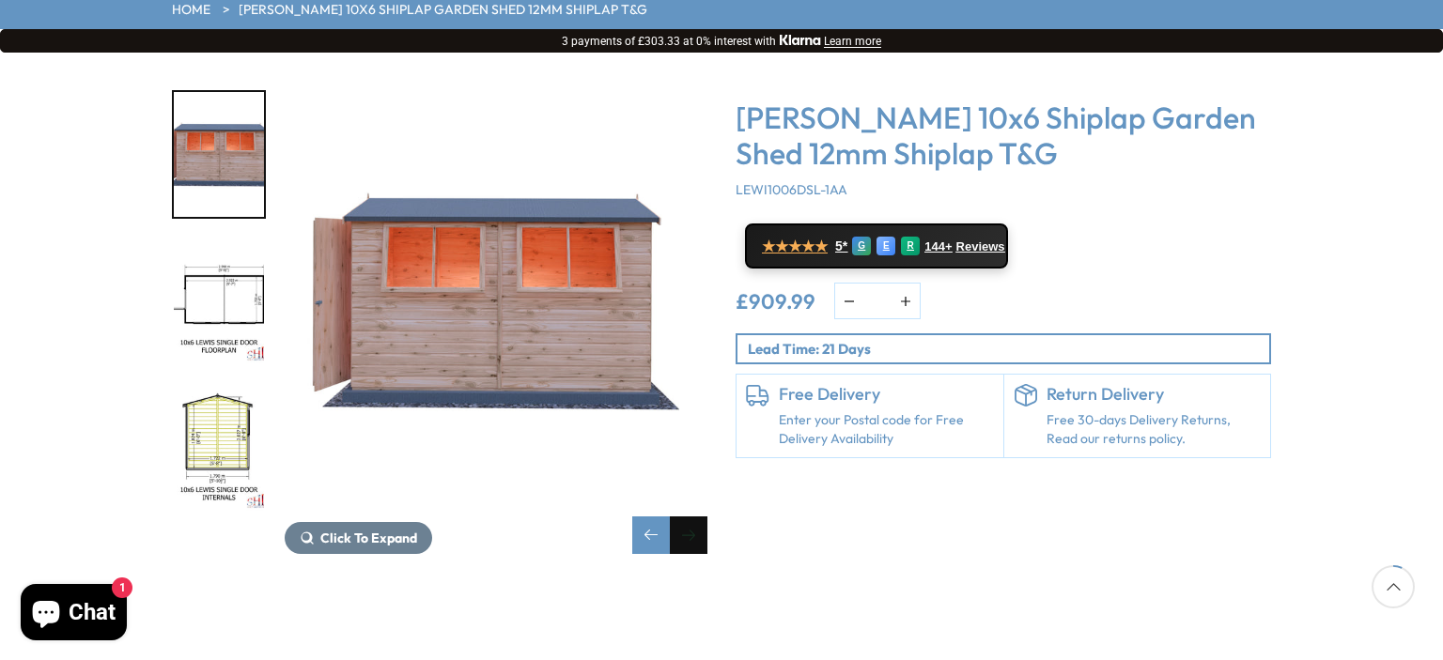
click at [679, 517] on div "Next slide" at bounding box center [689, 536] width 38 height 38
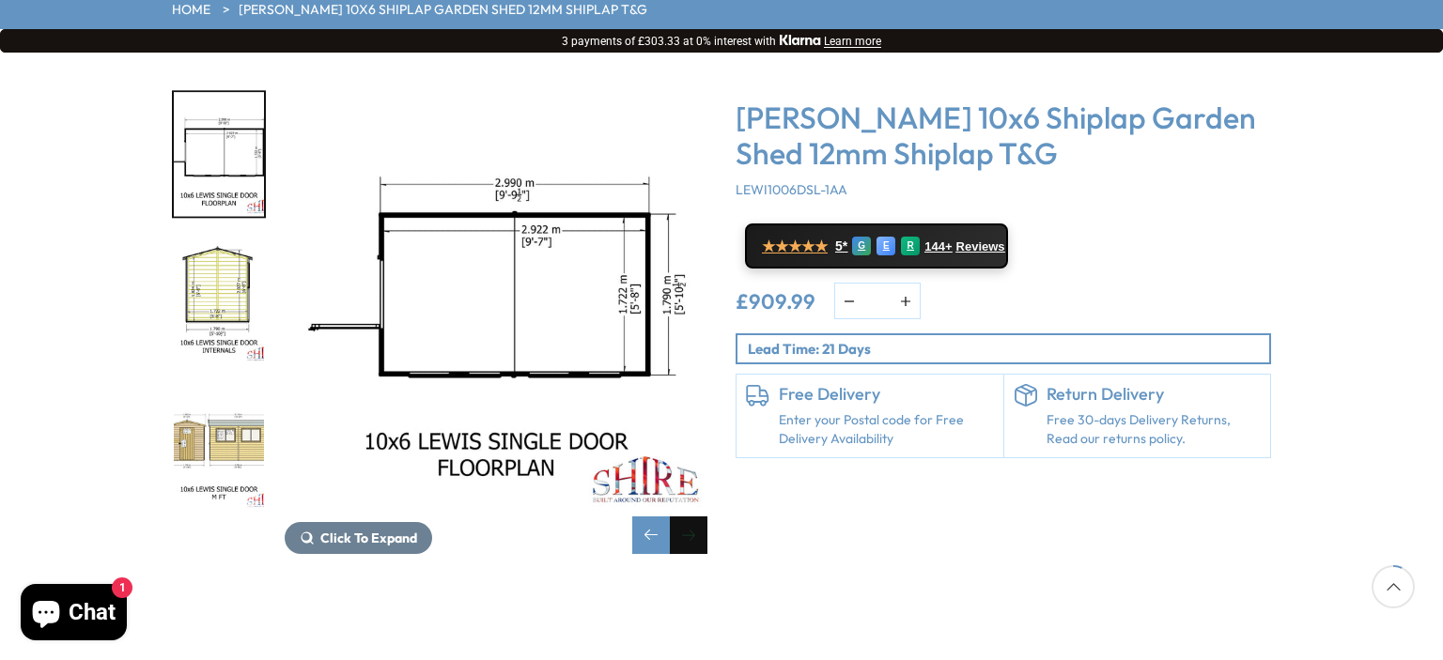
click at [679, 517] on div "Next slide" at bounding box center [689, 536] width 38 height 38
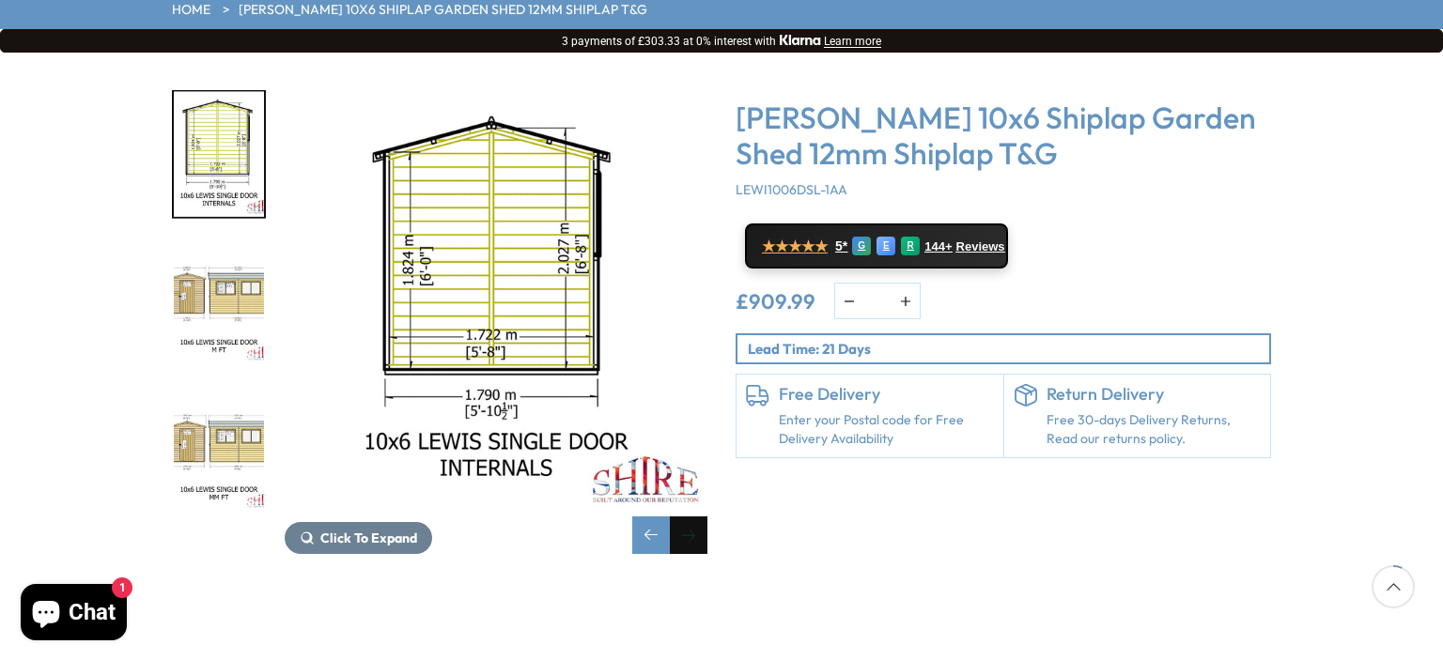
click at [679, 517] on div "Next slide" at bounding box center [689, 536] width 38 height 38
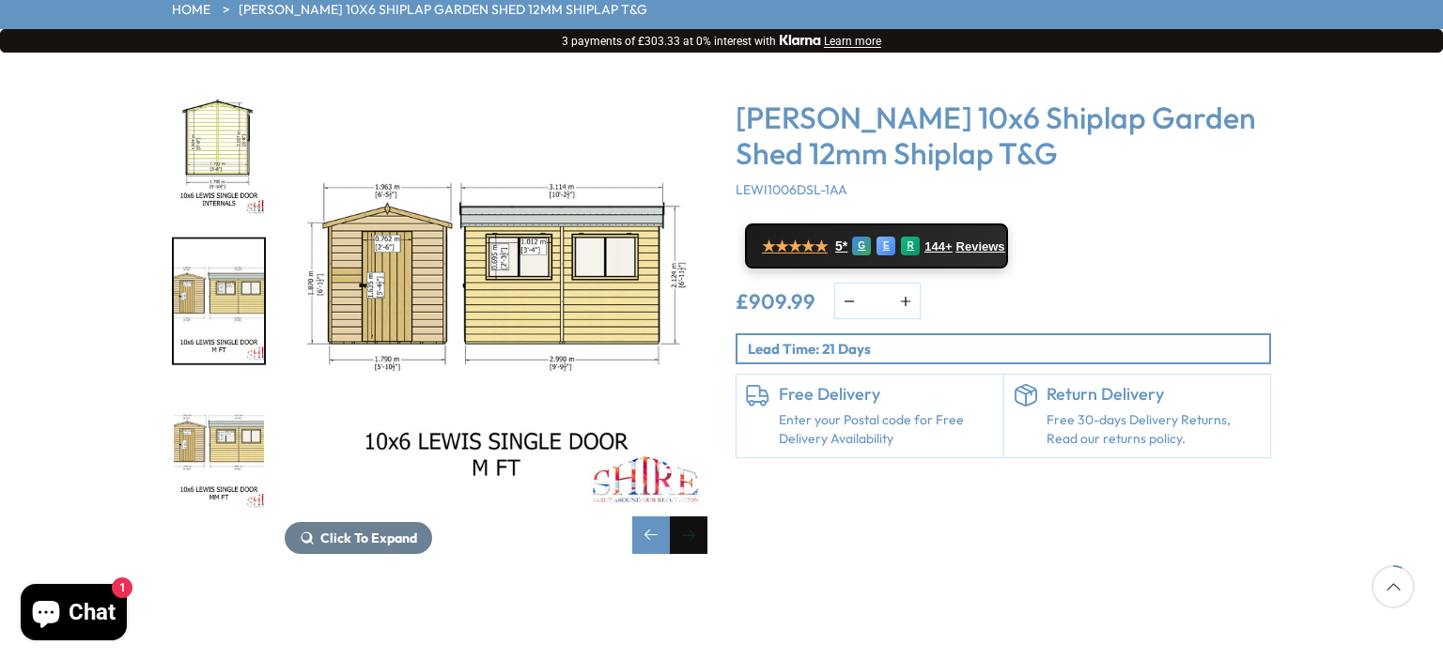
click at [679, 517] on div "Next slide" at bounding box center [689, 536] width 38 height 38
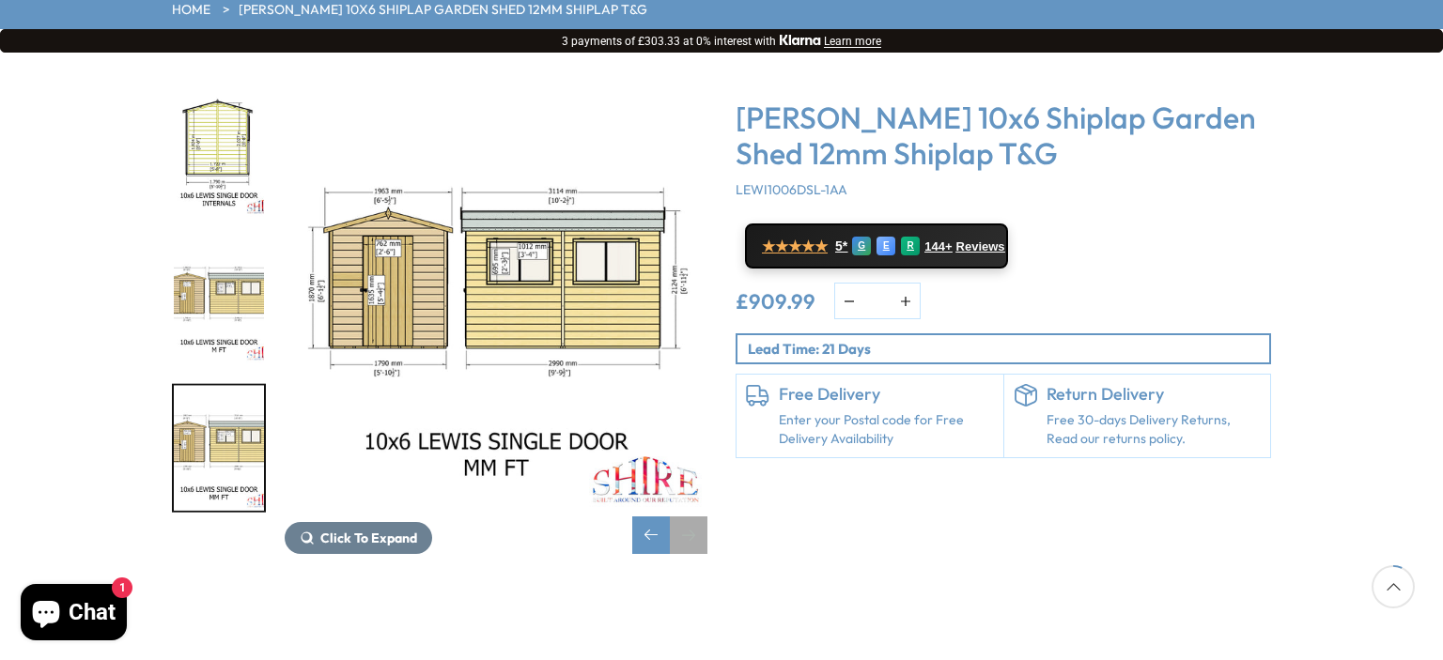
click at [679, 517] on div "Next slide" at bounding box center [689, 536] width 38 height 38
click at [678, 517] on div "Next slide" at bounding box center [689, 536] width 38 height 38
click at [676, 517] on div "Next slide" at bounding box center [689, 536] width 38 height 38
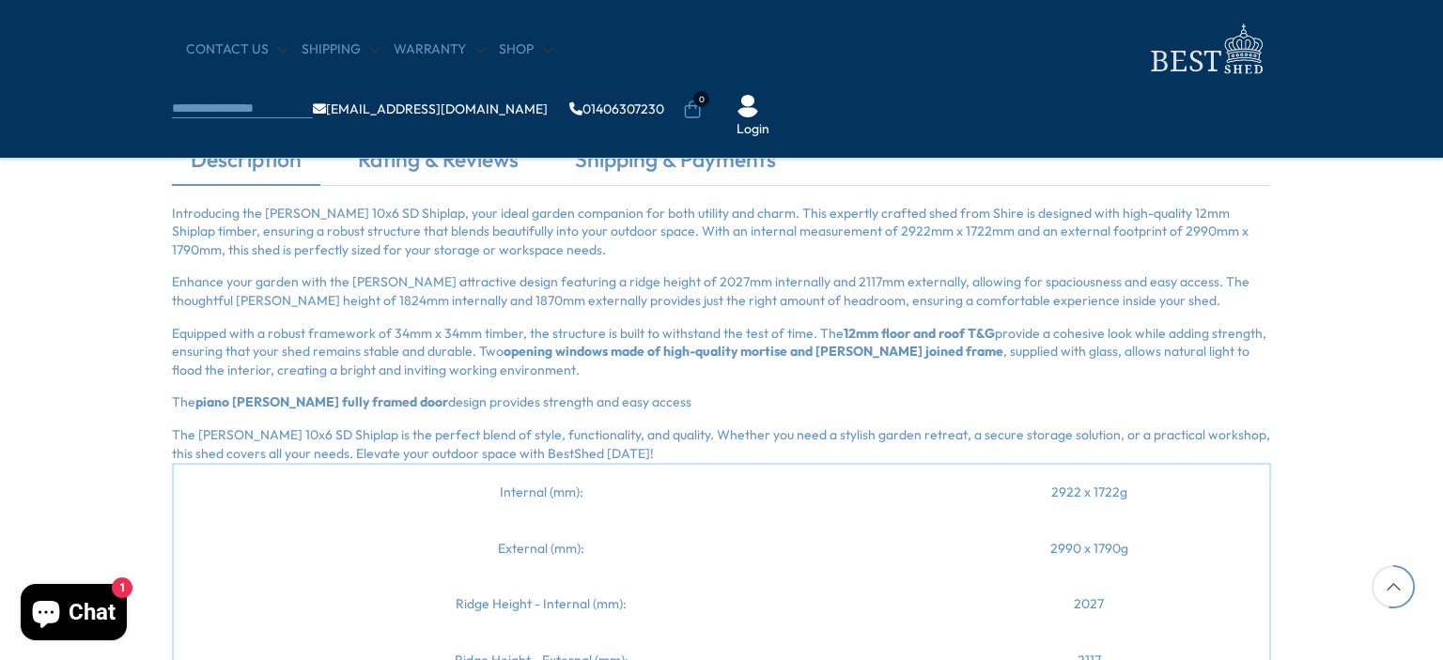
scroll to position [2160, 0]
click at [177, 211] on p "Introducing the Lewis 10x6 SD Shiplap, your ideal garden companion for both uti…" at bounding box center [721, 231] width 1099 height 55
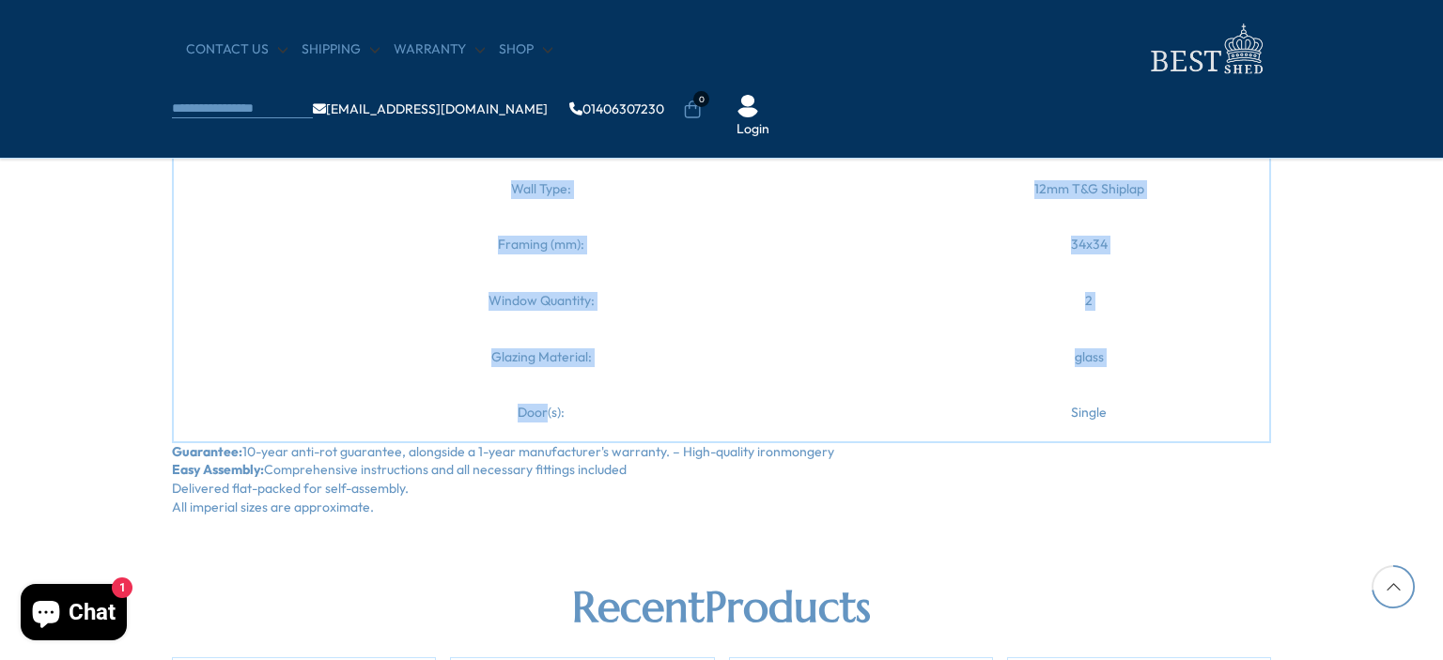
scroll to position [2912, 0]
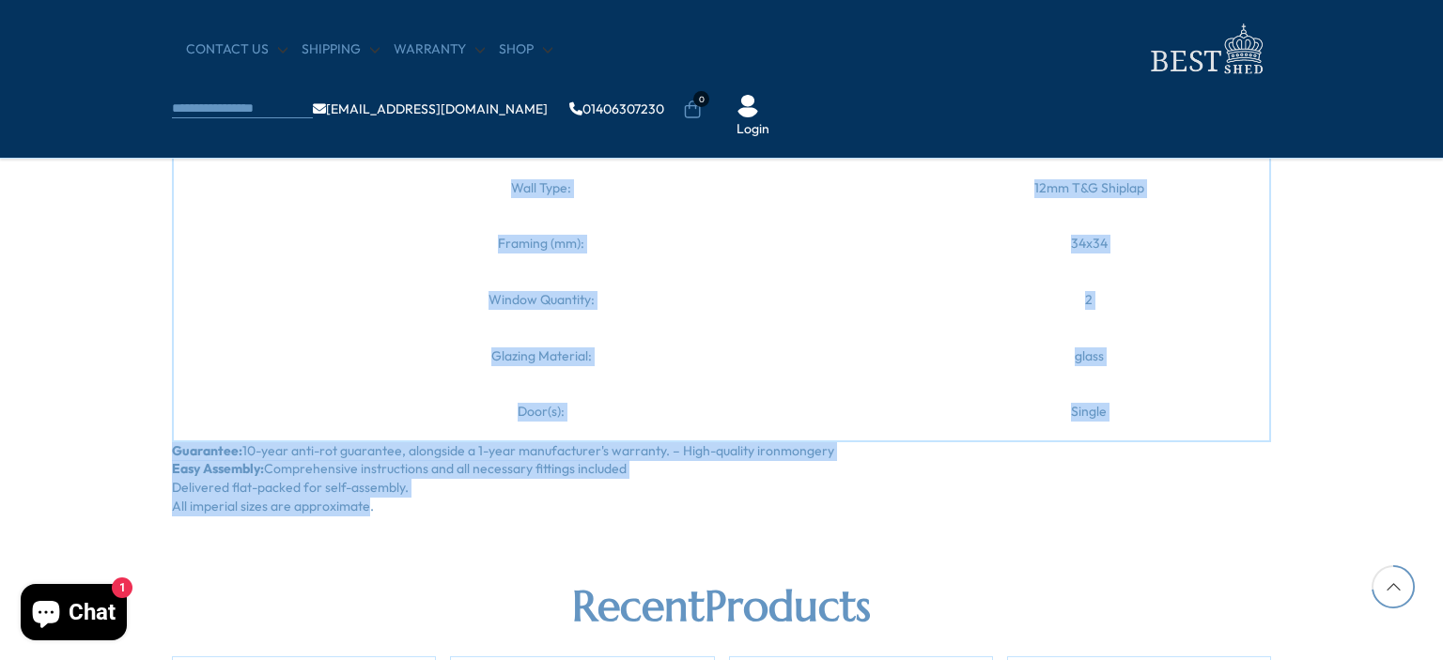
drag, startPoint x: 178, startPoint y: 211, endPoint x: 363, endPoint y: 501, distance: 342.9
copy div "Introducing the Lewis 10x6 SD Shiplap, your ideal garden companion for both uti…"
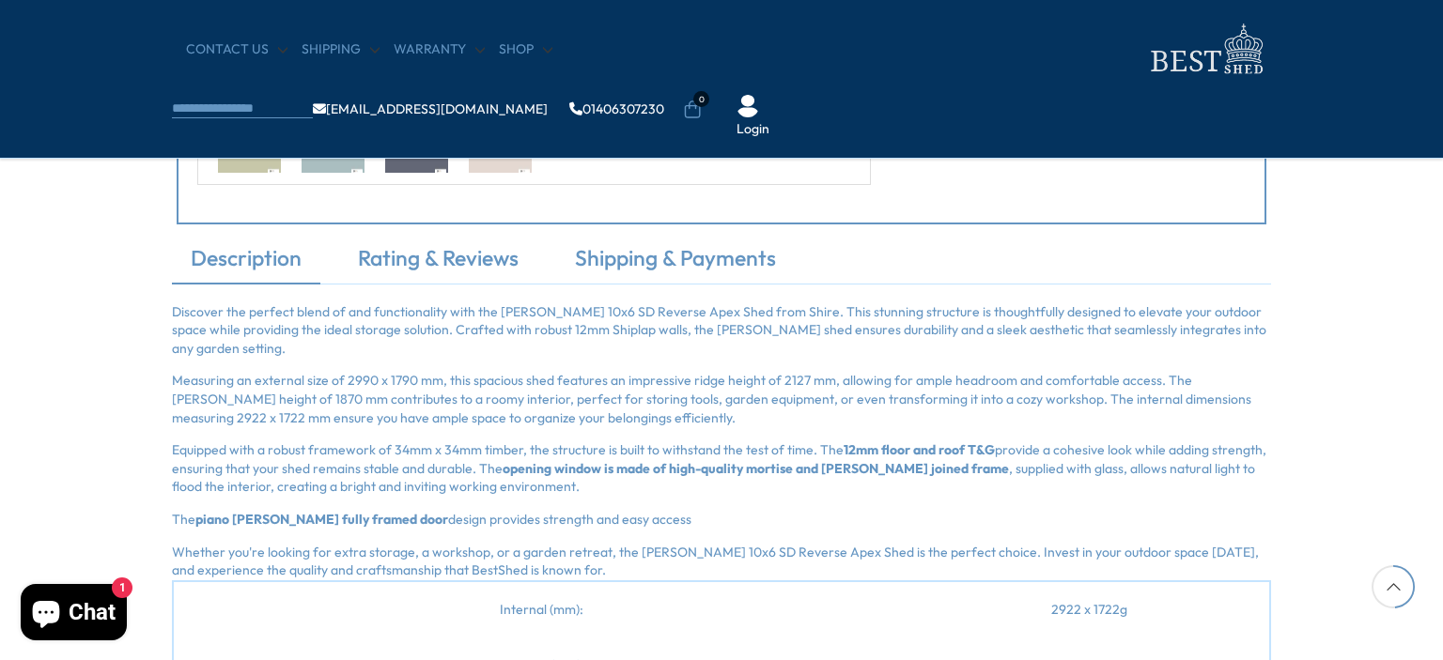
scroll to position [2160, 0]
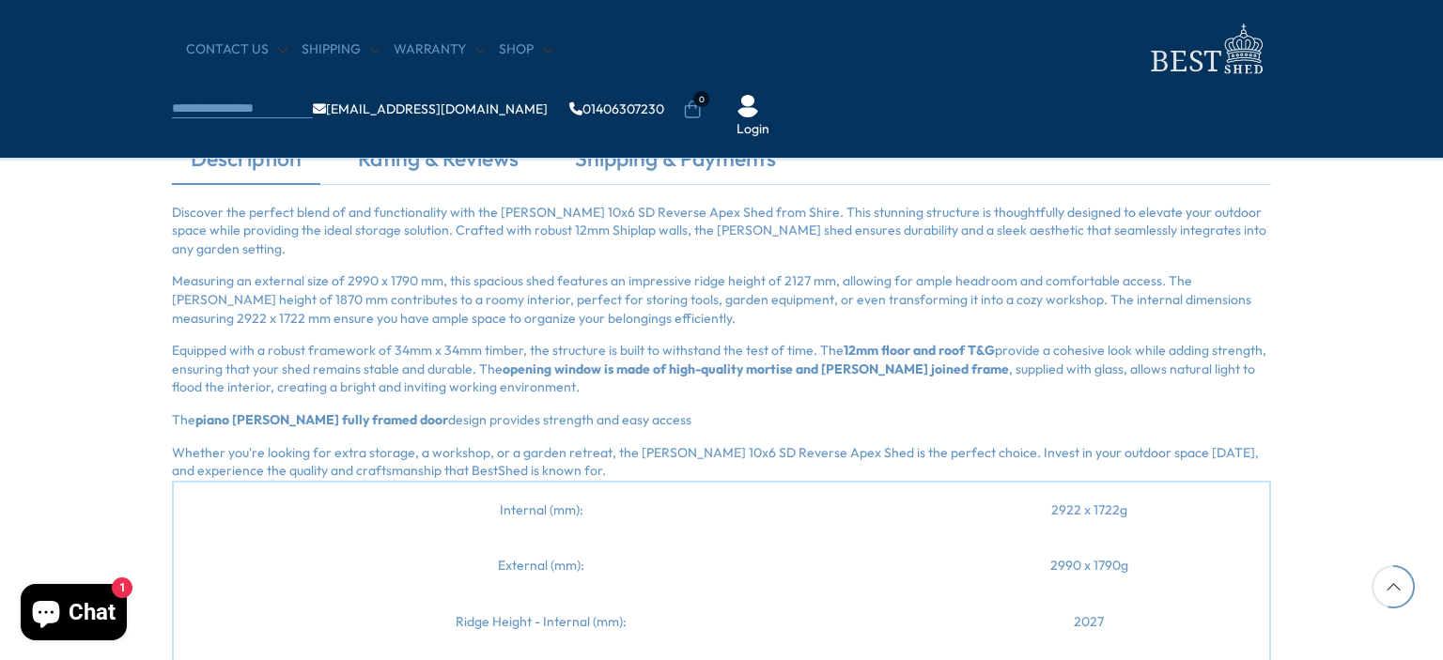
click at [184, 210] on p "Discover the perfect blend of and functionality with the Lewis 10x6 SD Reverse …" at bounding box center [721, 231] width 1099 height 55
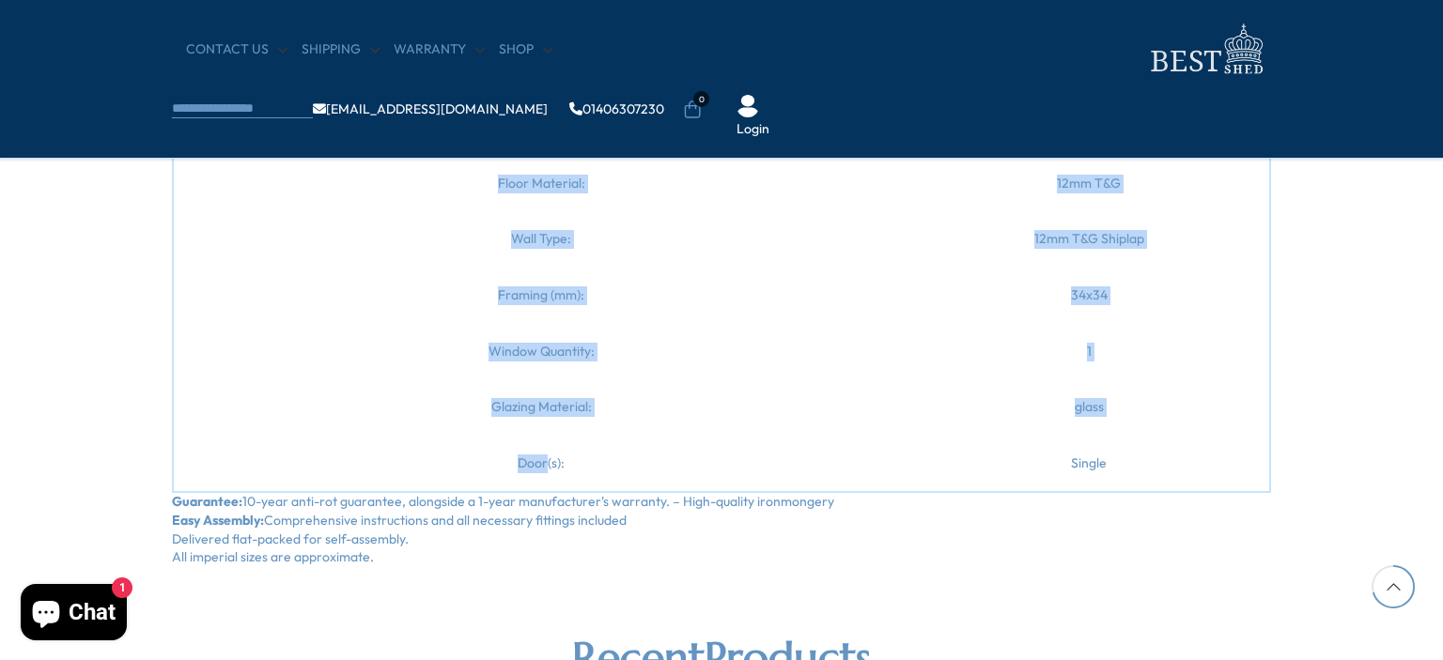
scroll to position [2912, 0]
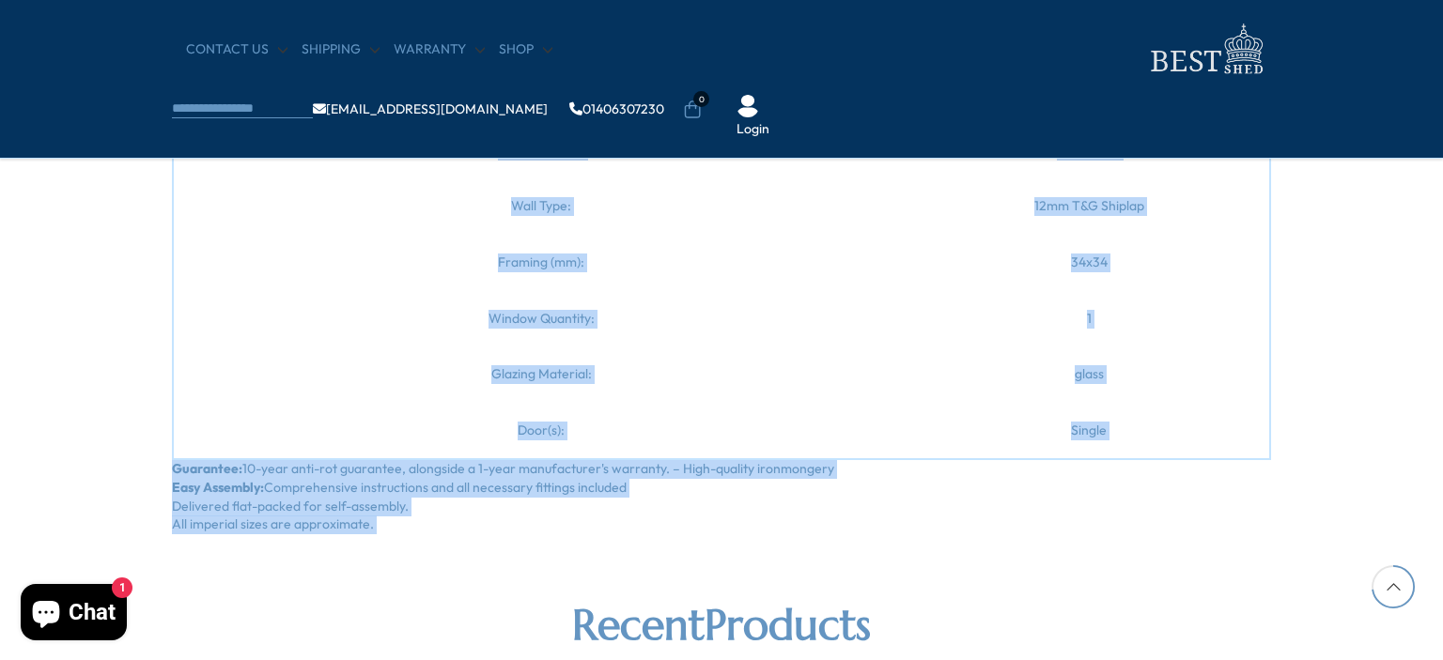
drag, startPoint x: 184, startPoint y: 210, endPoint x: 382, endPoint y: 506, distance: 356.1
copy section "Discover the perfect blend of and functionality with the Lewis 10x6 SD Reverse …"
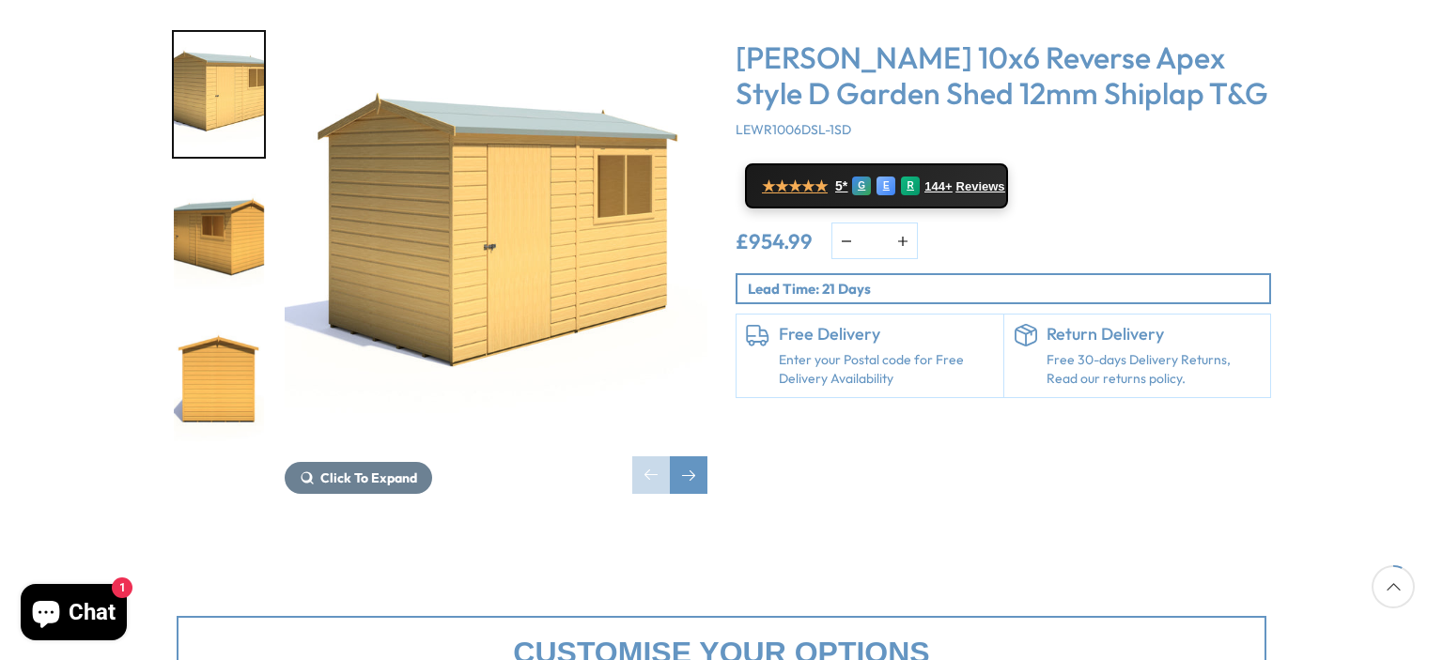
scroll to position [376, 0]
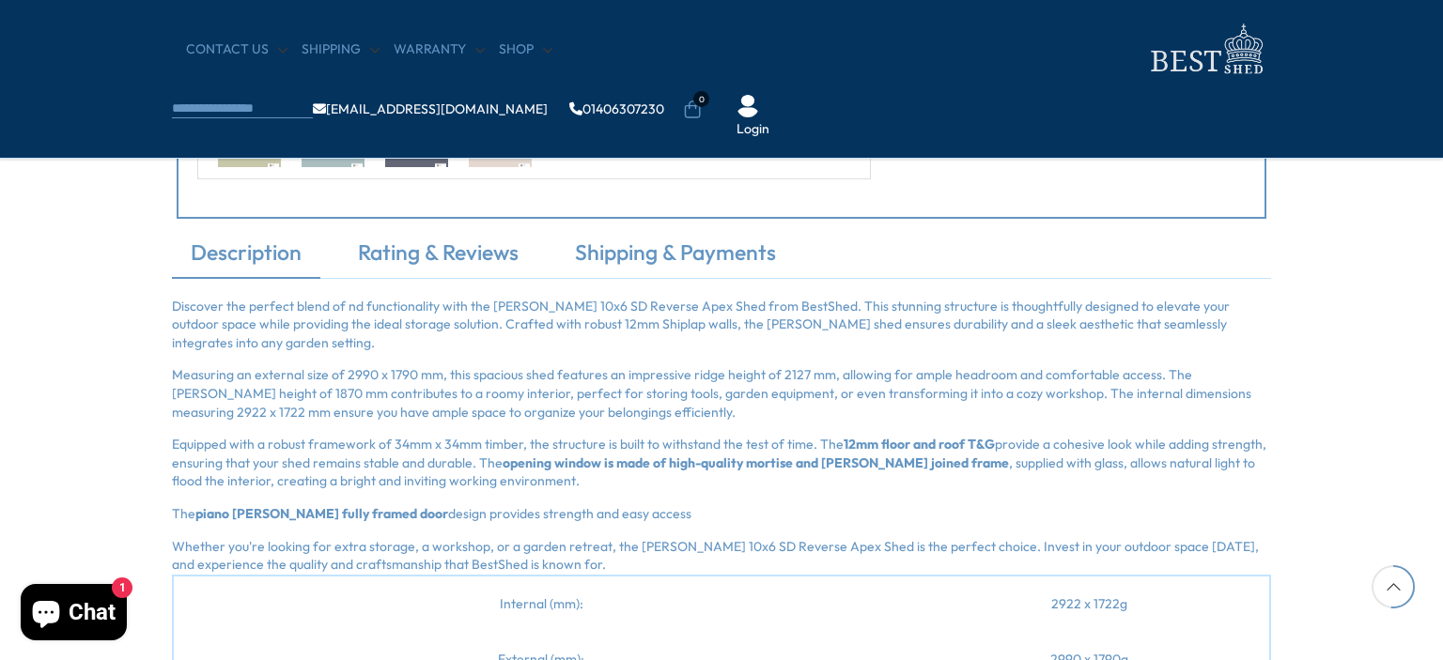
click at [182, 308] on p "Discover the perfect blend of nd functionality with the Lewis 10x6 SD Reverse A…" at bounding box center [721, 325] width 1099 height 55
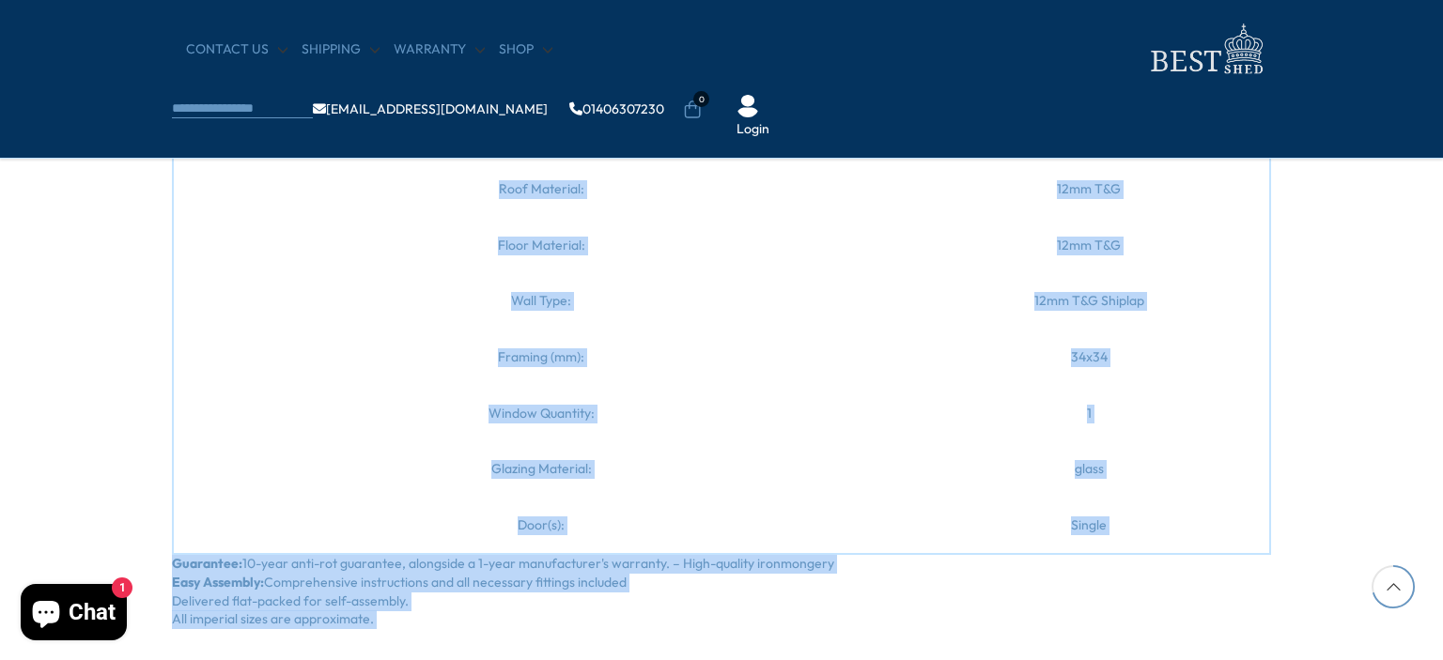
scroll to position [2823, 0]
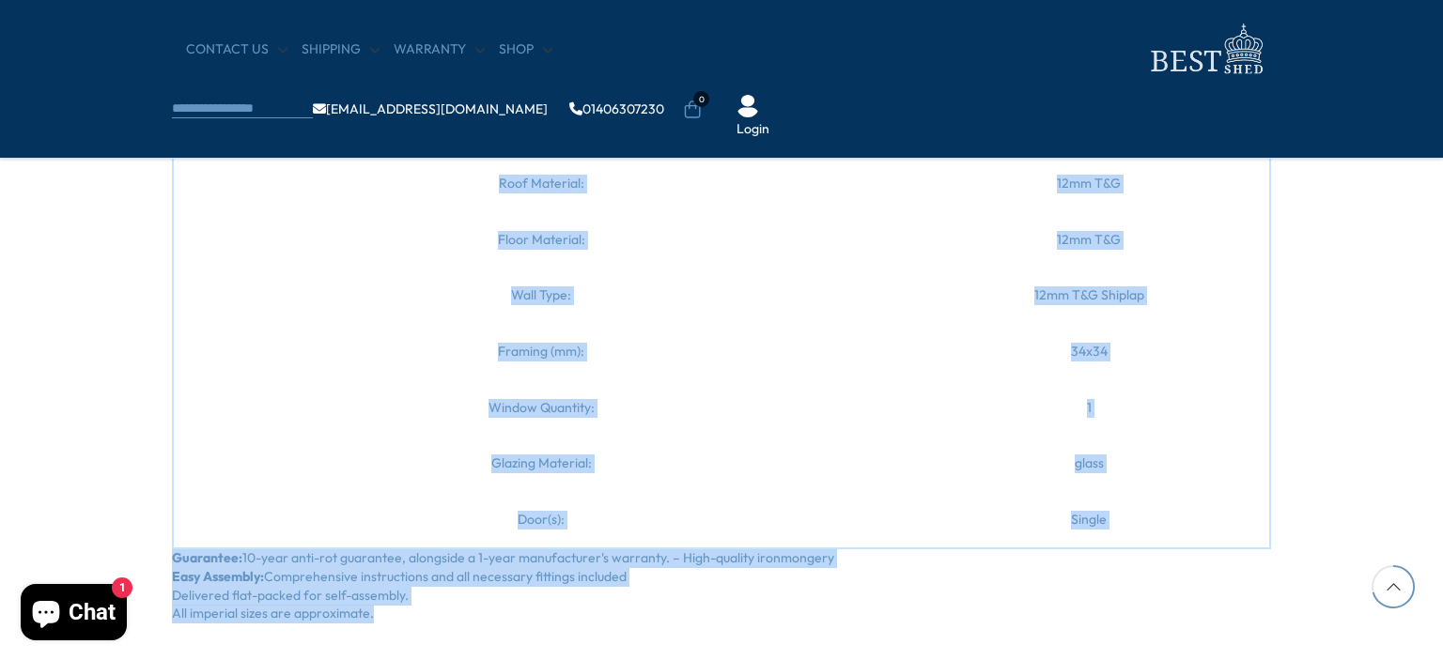
drag, startPoint x: 182, startPoint y: 308, endPoint x: 368, endPoint y: 588, distance: 336.1
click at [368, 588] on div "Discover the perfect blend of nd functionality with the Lewis 10x6 SD Reverse A…" at bounding box center [721, 83] width 1099 height 1082
copy div "Discover the perfect blend of nd functionality with the Lewis 10x6 SD Reverse A…"
